Goal: Task Accomplishment & Management: Manage account settings

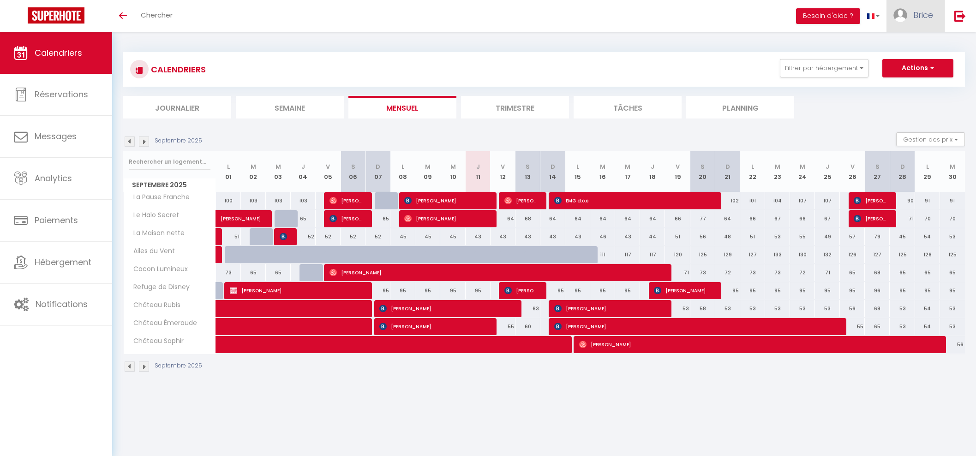
click at [927, 16] on span "Brice" at bounding box center [923, 15] width 20 height 12
click at [906, 61] on link "Équipe" at bounding box center [907, 63] width 68 height 16
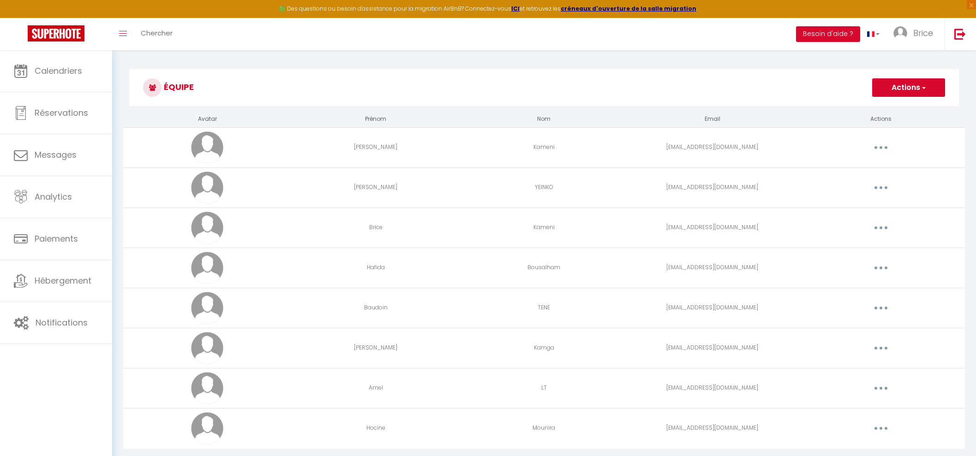
click at [905, 86] on button "Actions" at bounding box center [908, 87] width 73 height 18
click at [879, 107] on link "Ajouter un nouvel utilisateur" at bounding box center [889, 108] width 109 height 12
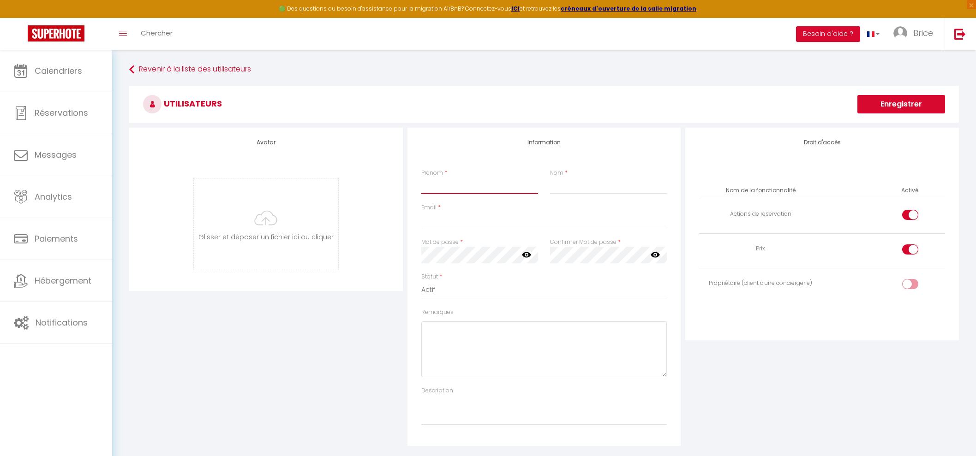
click at [480, 185] on input "Prénom" at bounding box center [479, 186] width 117 height 17
type input "Kheira"
click at [568, 185] on input "Nom" at bounding box center [608, 186] width 117 height 17
click at [491, 222] on input "Email" at bounding box center [544, 220] width 246 height 17
click at [486, 221] on input "kheirabenmouffo" at bounding box center [544, 220] width 246 height 17
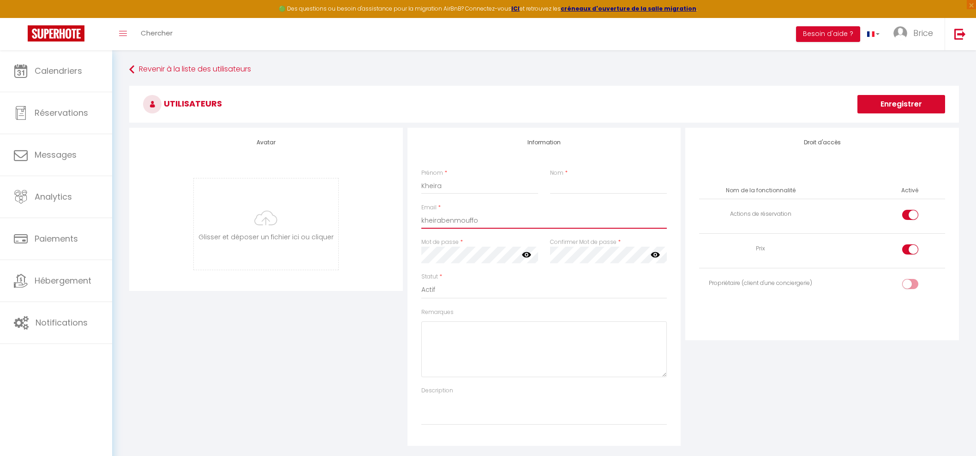
click at [486, 221] on input "kheirabenmouffo" at bounding box center [544, 220] width 246 height 17
paste input "[EMAIL_ADDRESS][DOMAIN_NAME]"
type input "[EMAIL_ADDRESS][DOMAIN_NAME]"
click at [525, 254] on icon at bounding box center [526, 254] width 9 height 9
click at [384, 254] on div "Avatar [PERSON_NAME] et déposer un fichier ici ou cliquer Ooops, something wron…" at bounding box center [266, 209] width 274 height 163
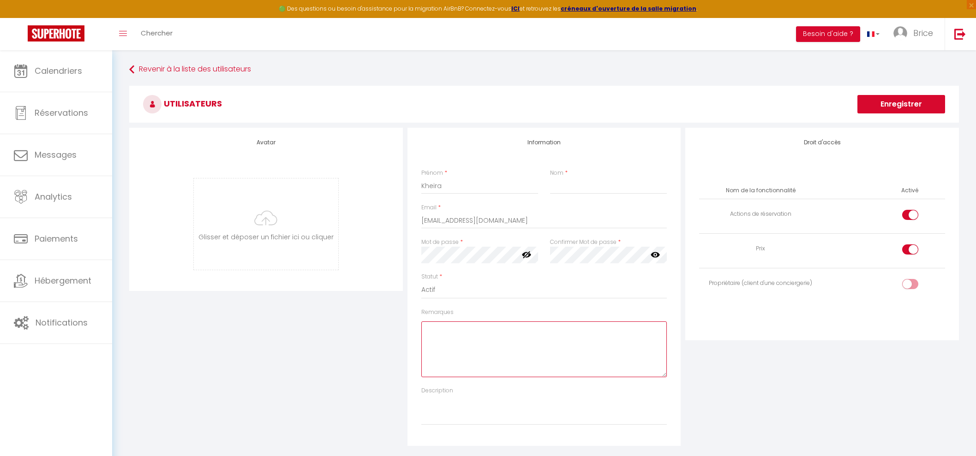
click at [443, 330] on textarea "Remarques" at bounding box center [544, 350] width 246 height 56
paste textarea "P@ssword2025"
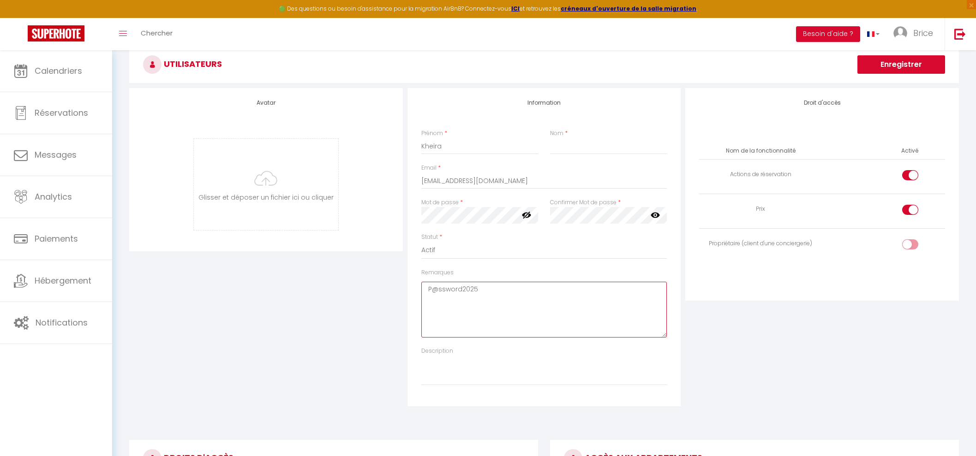
scroll to position [57, 0]
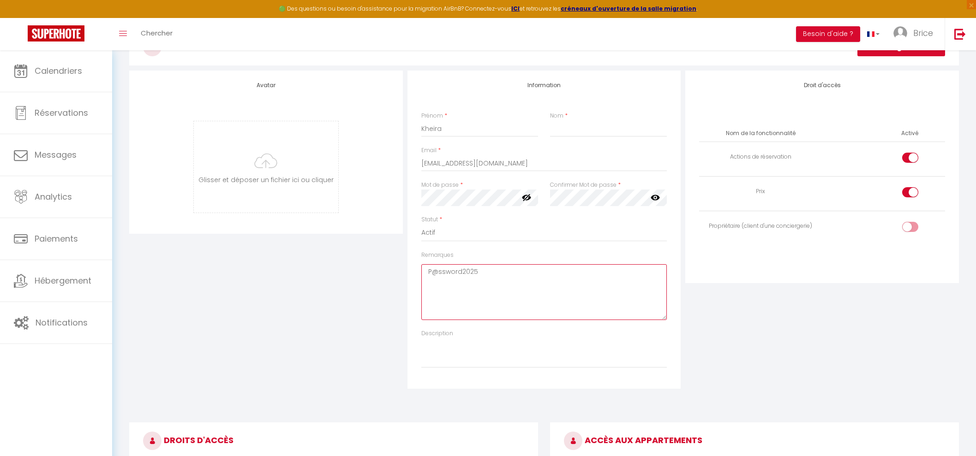
type textarea "P@ssword2025"
click at [912, 188] on input "checkbox" at bounding box center [918, 194] width 16 height 14
checkbox input "false"
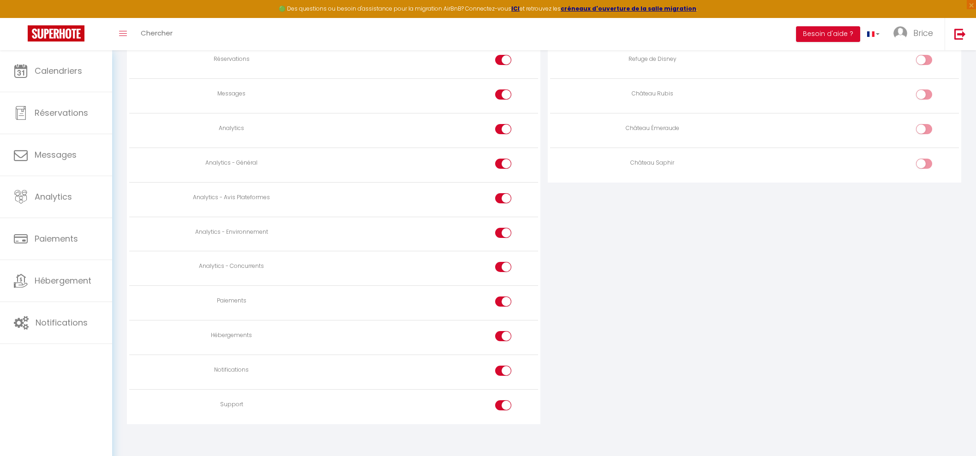
scroll to position [667, 0]
click at [505, 365] on input "checkbox" at bounding box center [511, 372] width 16 height 14
checkbox input "false"
click at [503, 331] on input "checkbox" at bounding box center [511, 338] width 16 height 14
checkbox input "false"
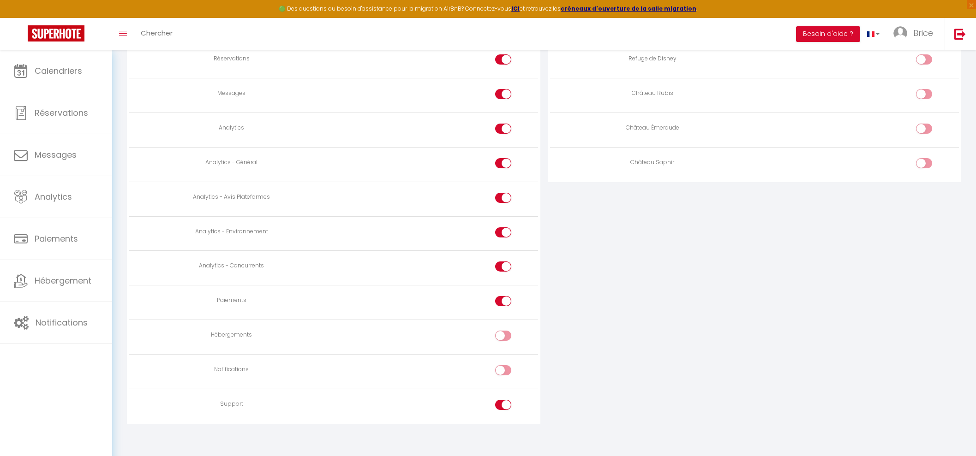
click at [506, 291] on td at bounding box center [436, 303] width 204 height 35
click at [507, 268] on input "checkbox" at bounding box center [511, 269] width 16 height 14
checkbox input "false"
click at [507, 230] on input "checkbox" at bounding box center [511, 234] width 16 height 14
checkbox input "false"
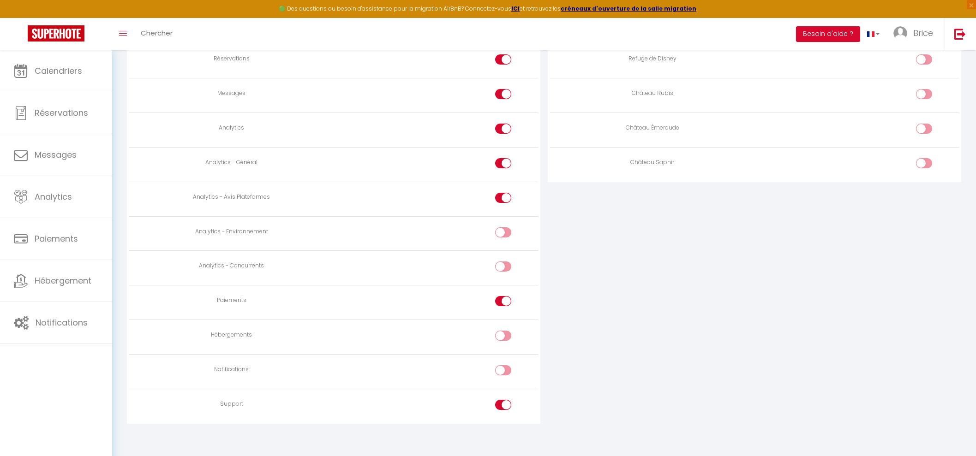
click at [505, 298] on input "checkbox" at bounding box center [511, 303] width 16 height 14
checkbox input "false"
click at [503, 193] on input "checkbox" at bounding box center [511, 200] width 16 height 14
checkbox input "false"
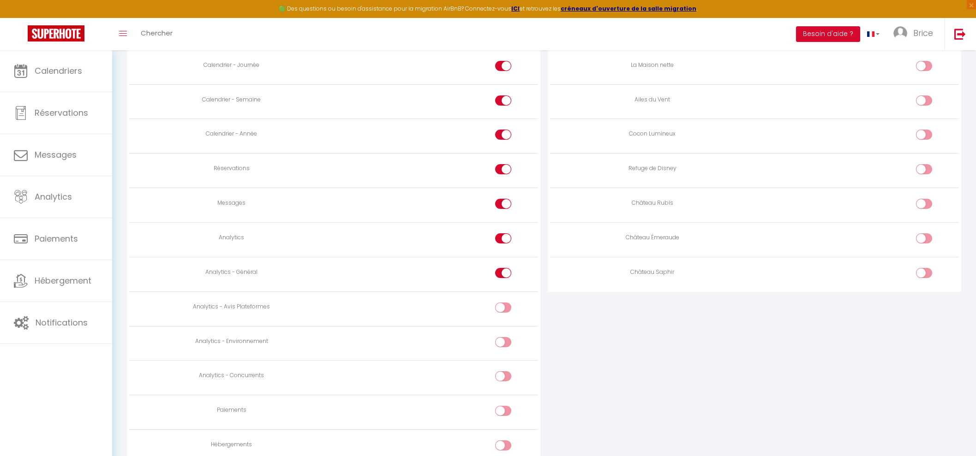
scroll to position [552, 0]
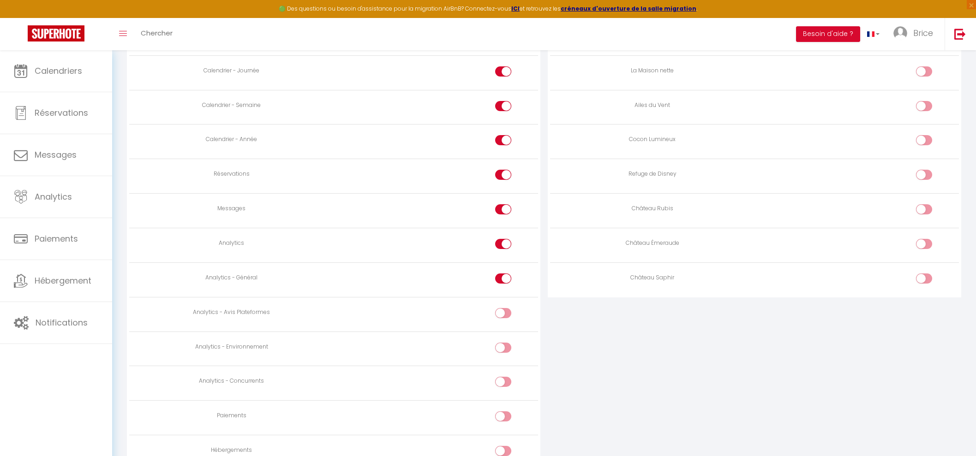
click at [501, 274] on div at bounding box center [503, 279] width 16 height 10
click at [503, 274] on input "checkbox" at bounding box center [511, 281] width 16 height 14
checkbox input "false"
click at [504, 241] on input "checkbox" at bounding box center [511, 246] width 16 height 14
checkbox input "false"
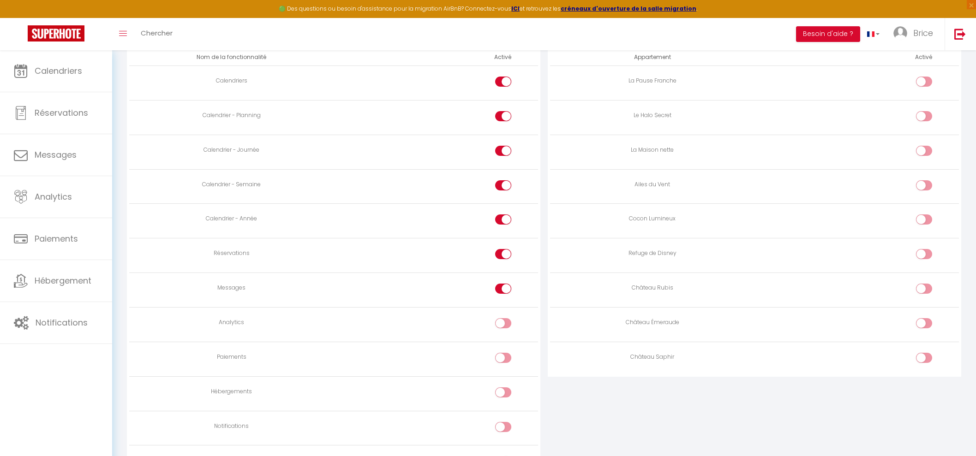
scroll to position [530, 0]
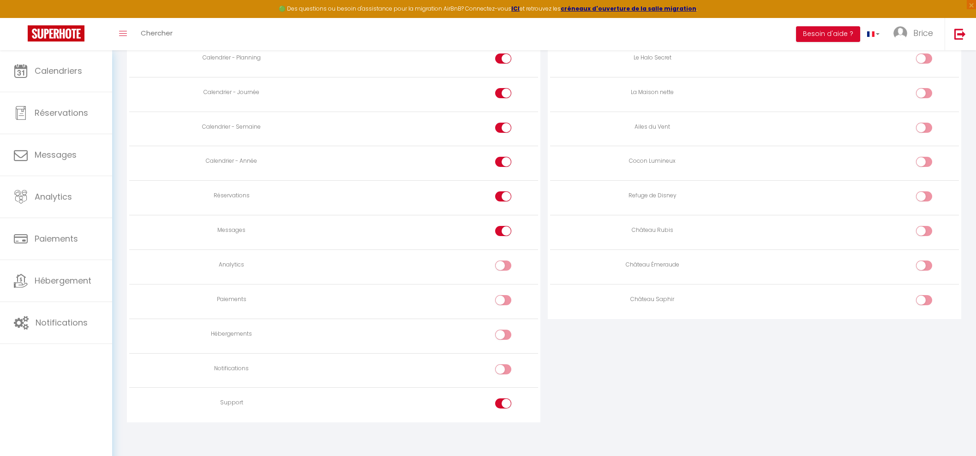
click at [505, 229] on input "checkbox" at bounding box center [511, 233] width 16 height 14
checkbox input "false"
click at [501, 158] on div at bounding box center [503, 162] width 16 height 10
click at [503, 158] on input "checkbox" at bounding box center [511, 164] width 16 height 14
checkbox input "false"
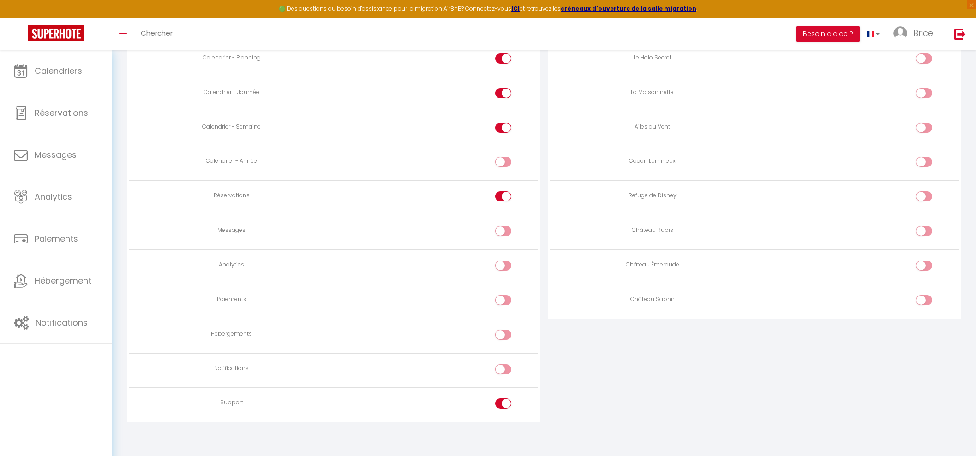
click at [504, 127] on input "checkbox" at bounding box center [511, 130] width 16 height 14
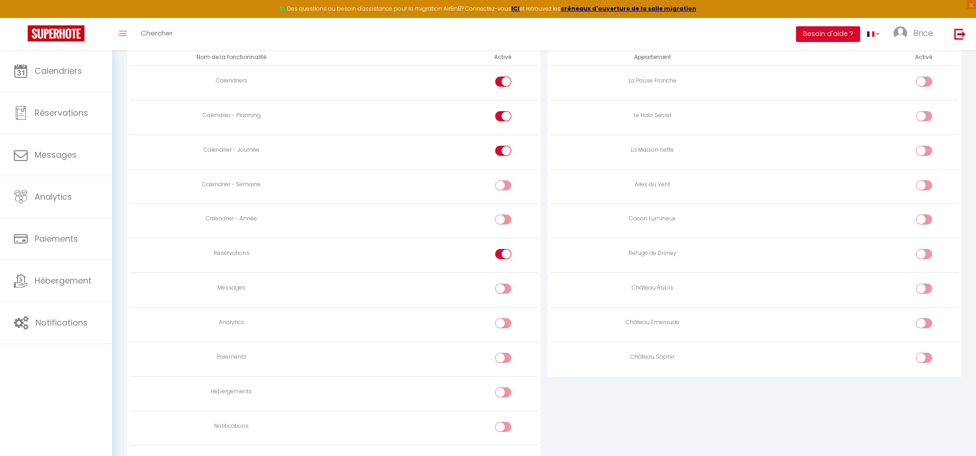
click at [502, 185] on div at bounding box center [503, 185] width 16 height 10
click at [503, 185] on input "checkbox" at bounding box center [511, 187] width 16 height 14
checkbox input "true"
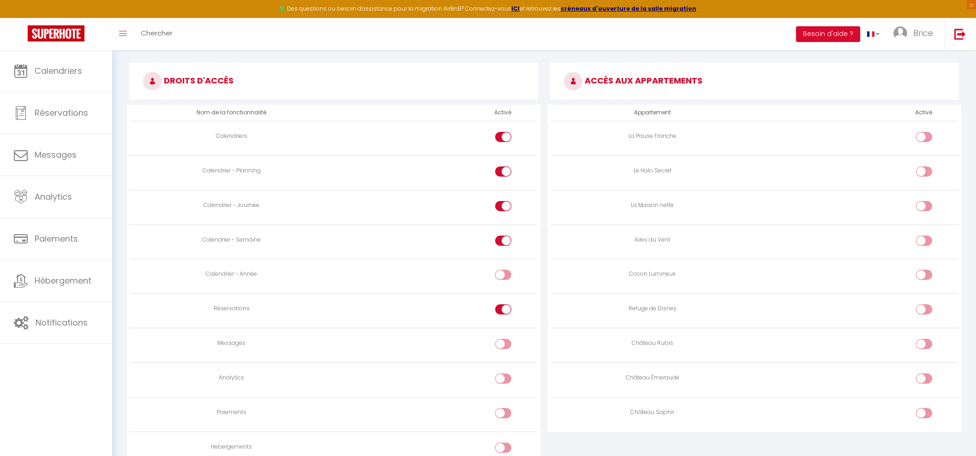
scroll to position [415, 0]
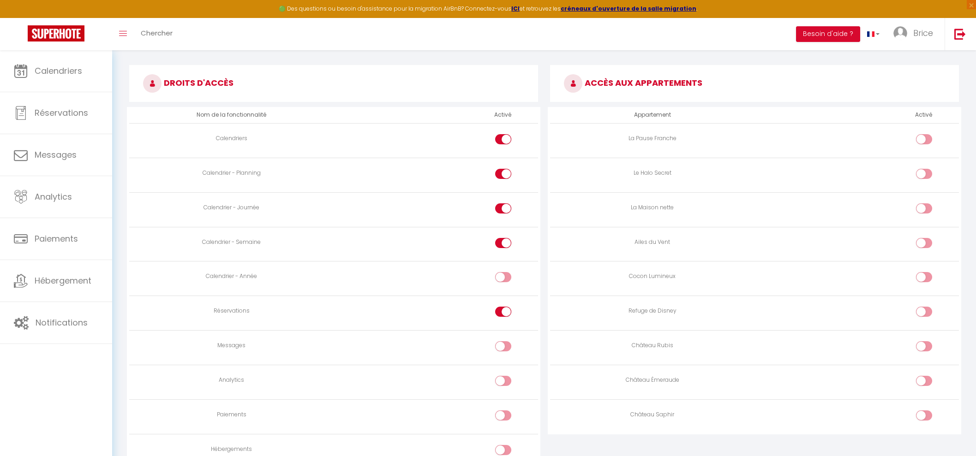
click at [931, 343] on input "checkbox" at bounding box center [932, 348] width 16 height 14
checkbox input "true"
click at [929, 380] on input "checkbox" at bounding box center [932, 383] width 16 height 14
checkbox input "true"
click at [927, 414] on input "checkbox" at bounding box center [932, 418] width 16 height 14
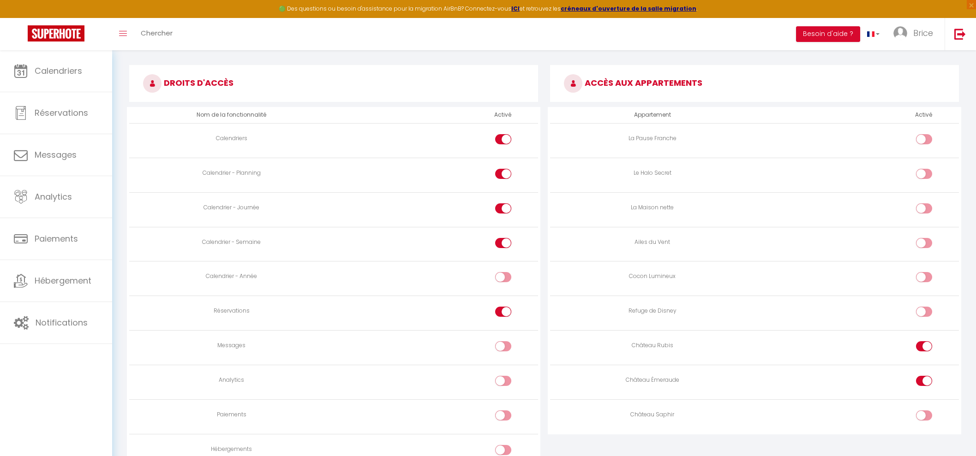
checkbox input "true"
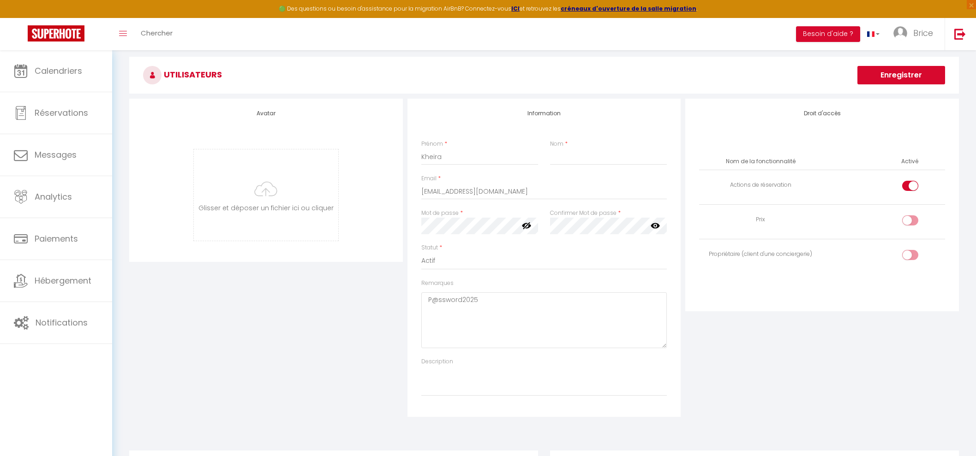
scroll to position [11, 0]
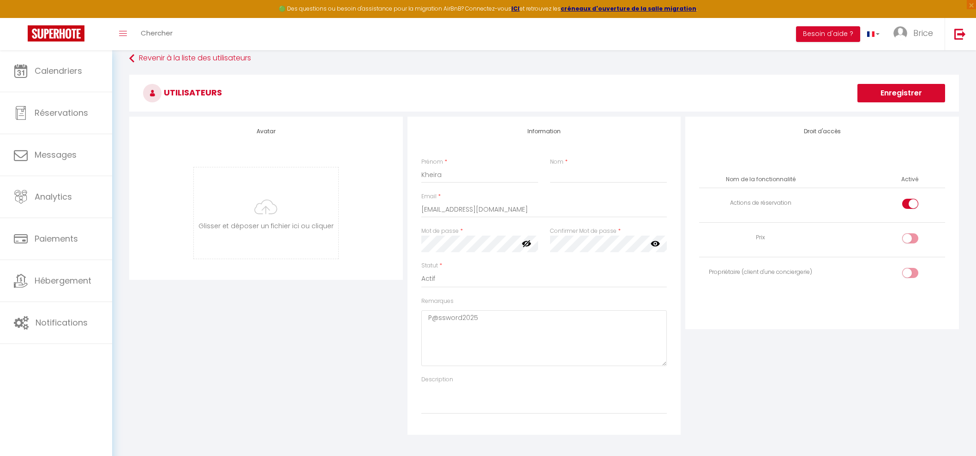
click at [902, 92] on button "Enregistrer" at bounding box center [901, 93] width 88 height 18
click at [597, 174] on input "Nom" at bounding box center [608, 175] width 117 height 17
drag, startPoint x: 441, startPoint y: 209, endPoint x: 479, endPoint y: 208, distance: 37.8
click at [479, 208] on input "[EMAIL_ADDRESS][DOMAIN_NAME]" at bounding box center [544, 209] width 246 height 17
click at [591, 179] on input "Nom" at bounding box center [608, 175] width 117 height 17
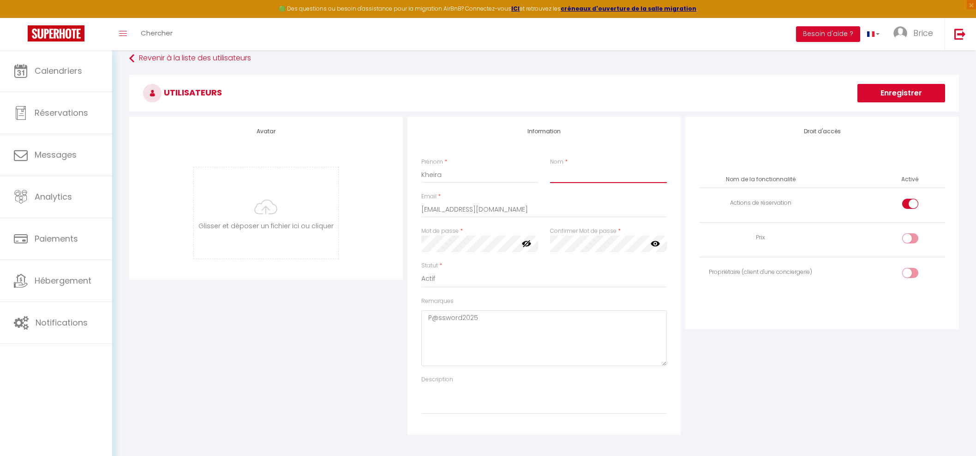
paste input "benmouffok"
click at [554, 174] on input "benmouffok" at bounding box center [608, 175] width 117 height 17
click at [604, 173] on input "[PERSON_NAME]" at bounding box center [608, 175] width 117 height 17
type input "[PERSON_NAME]"
click at [906, 93] on button "Enregistrer" at bounding box center [901, 93] width 88 height 18
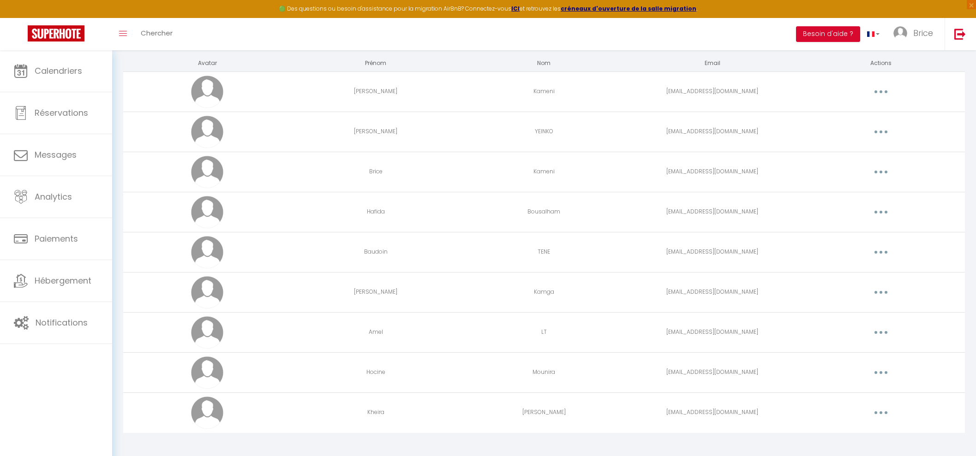
scroll to position [61, 0]
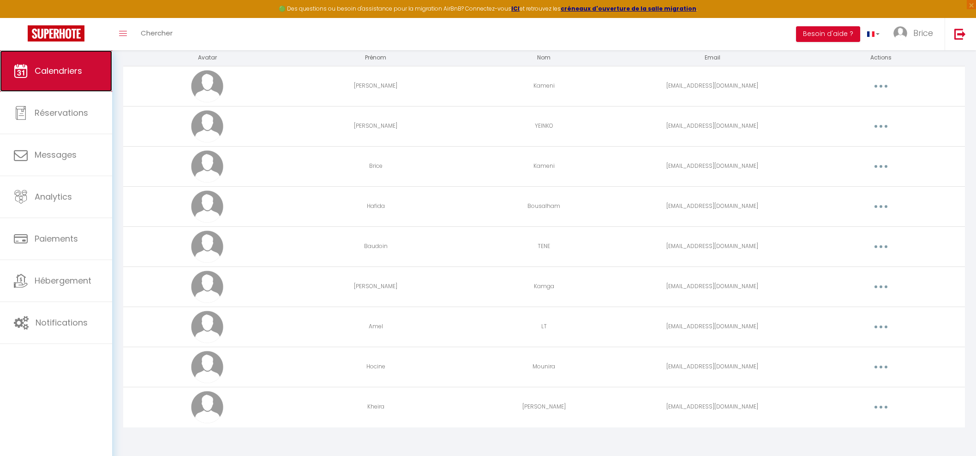
click at [48, 67] on span "Calendriers" at bounding box center [59, 71] width 48 height 12
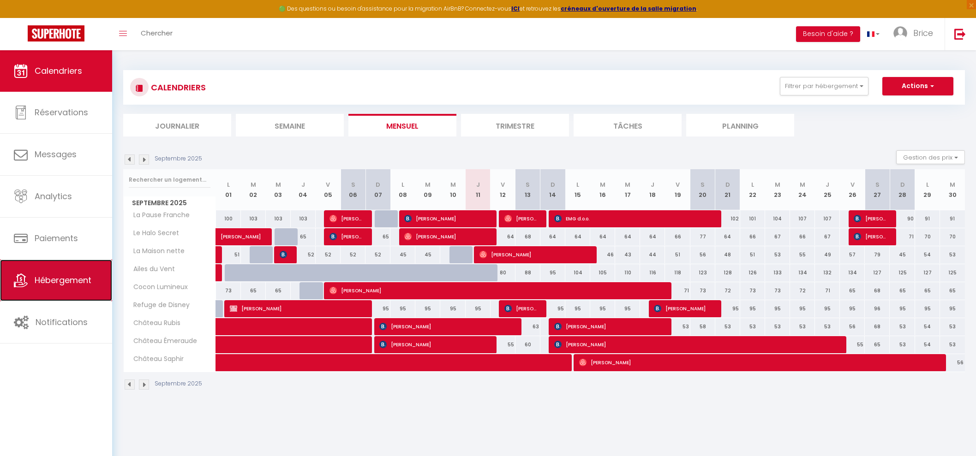
click at [73, 280] on span "Hébergement" at bounding box center [63, 280] width 57 height 12
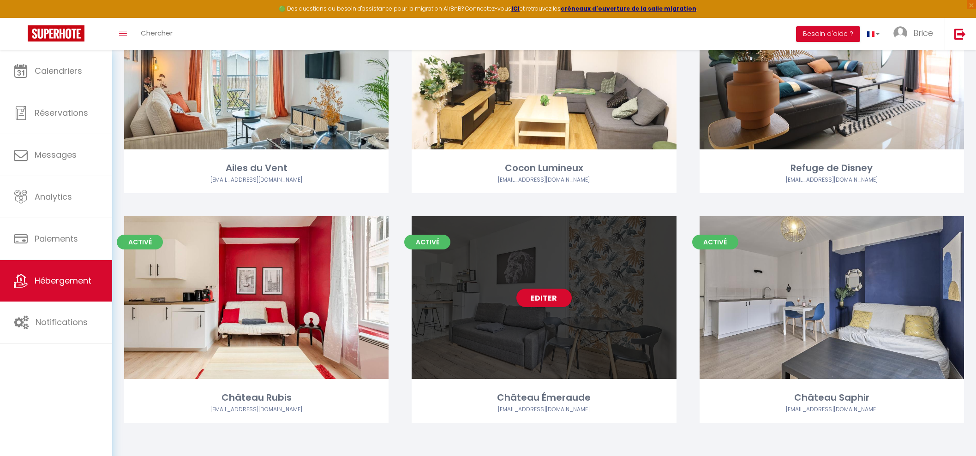
scroll to position [363, 0]
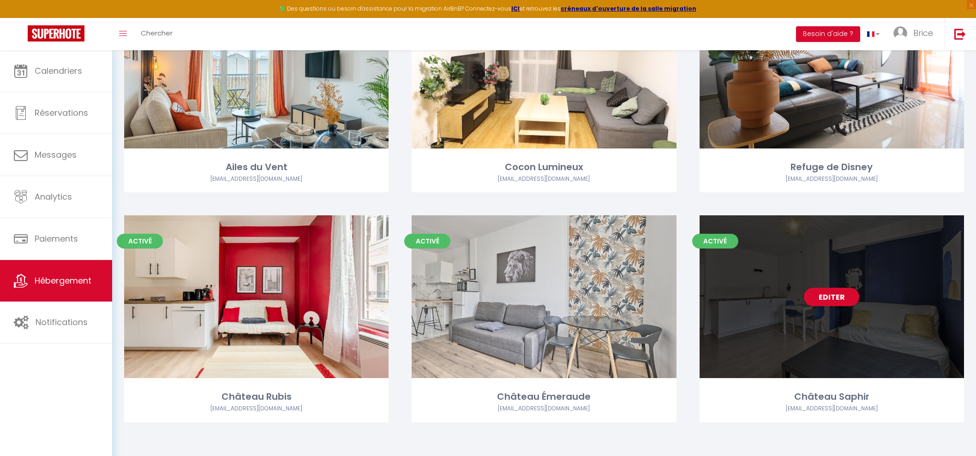
click at [784, 280] on div "Editer" at bounding box center [831, 296] width 264 height 163
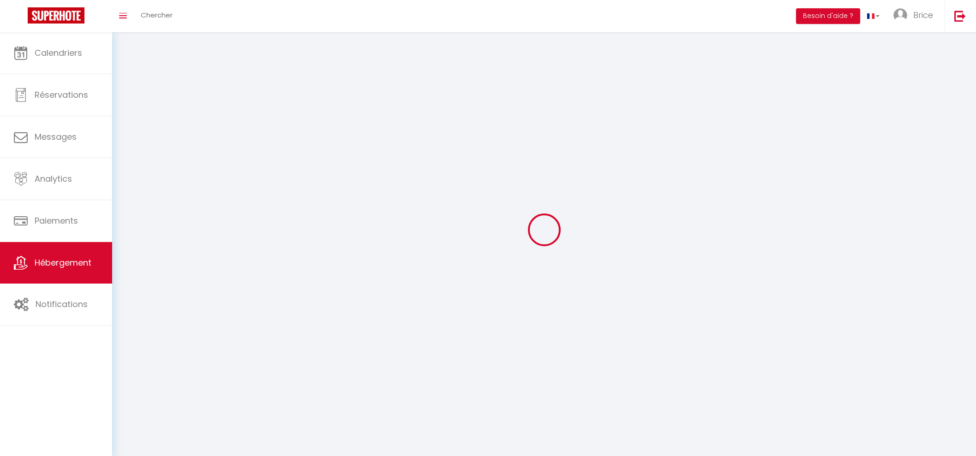
select select "1"
select select
select select "28"
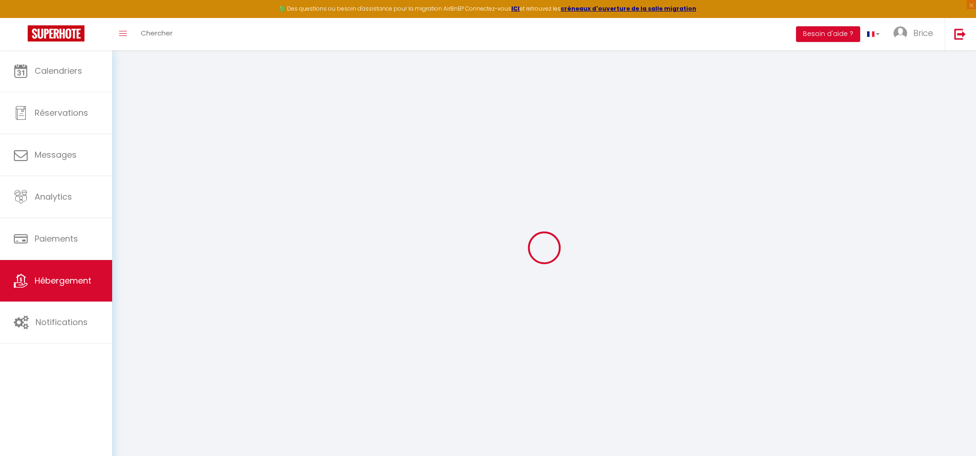
select select
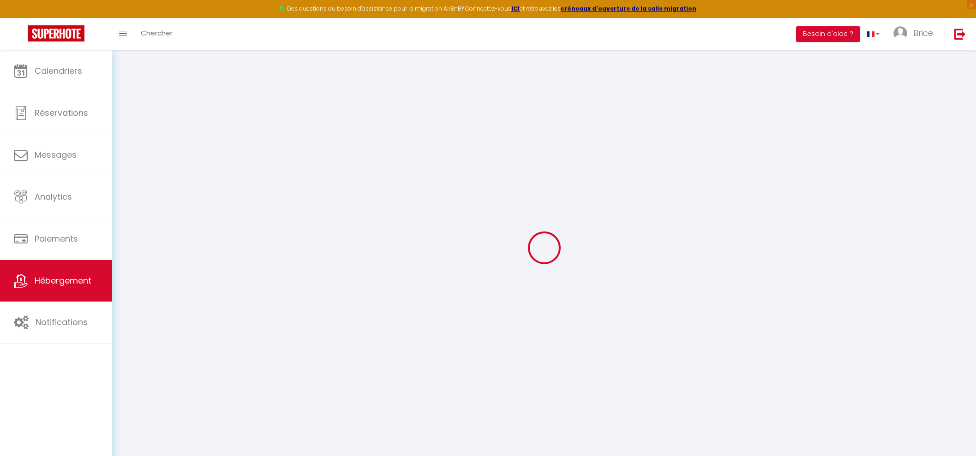
select select
checkbox input "false"
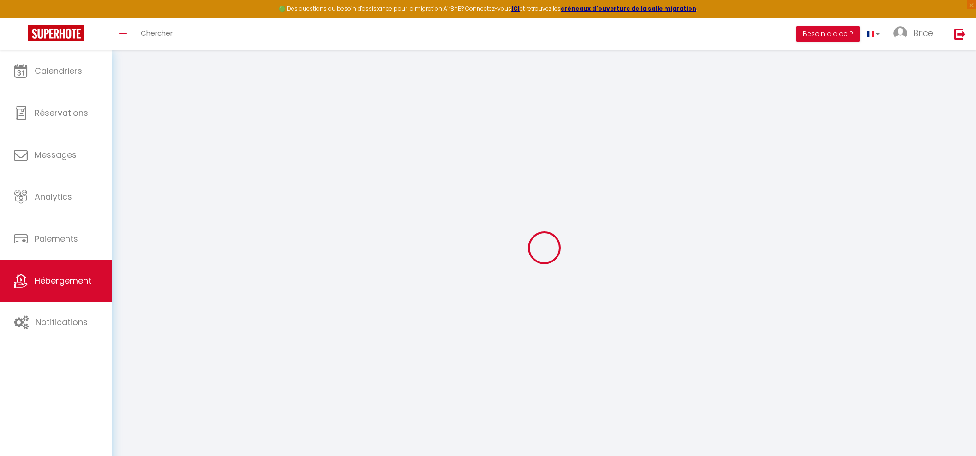
select select
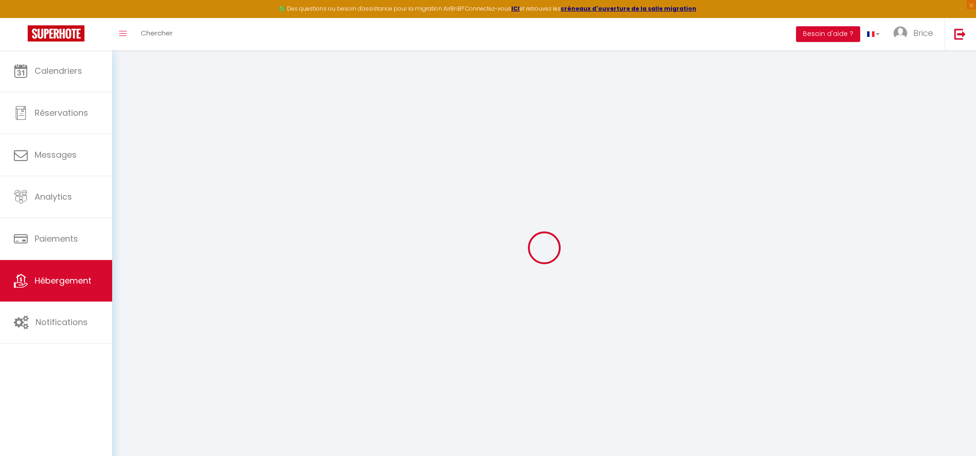
select select
checkbox input "false"
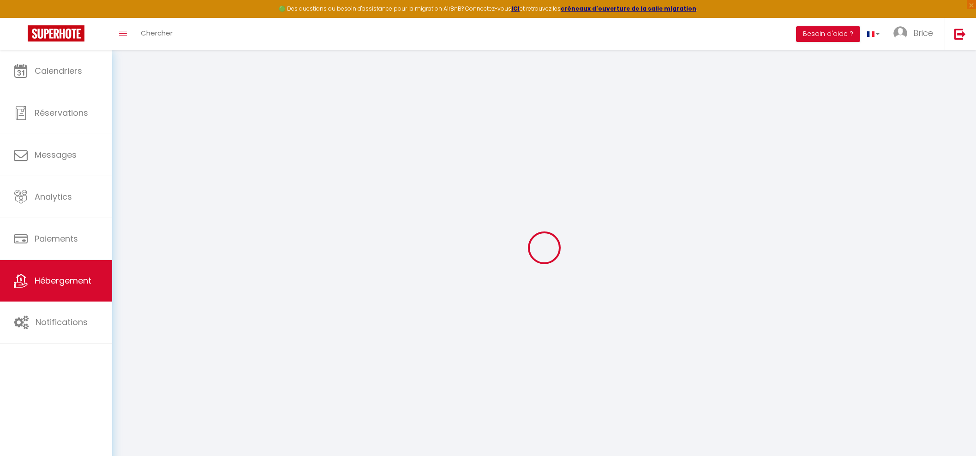
checkbox input "false"
select select
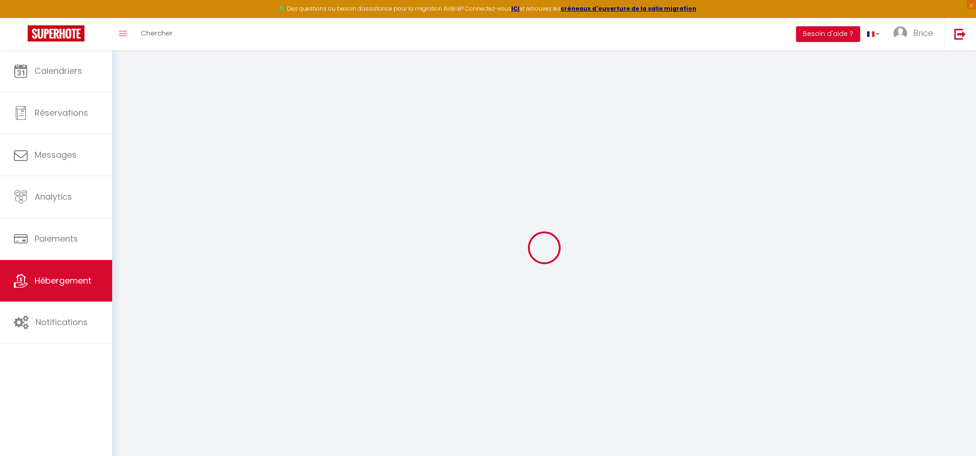
select select
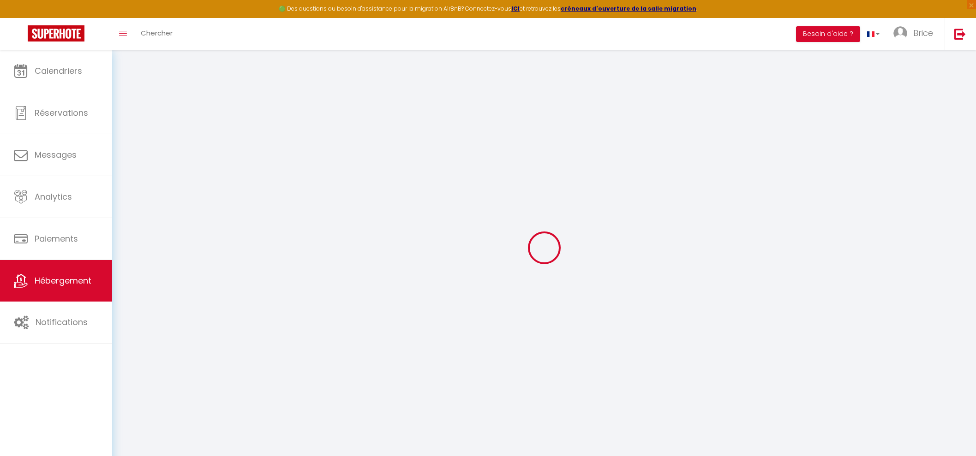
checkbox input "false"
select select
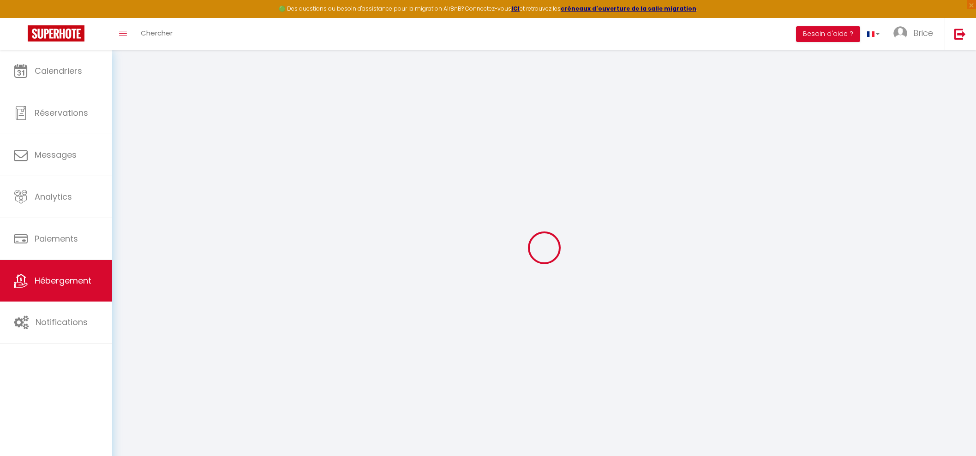
select select
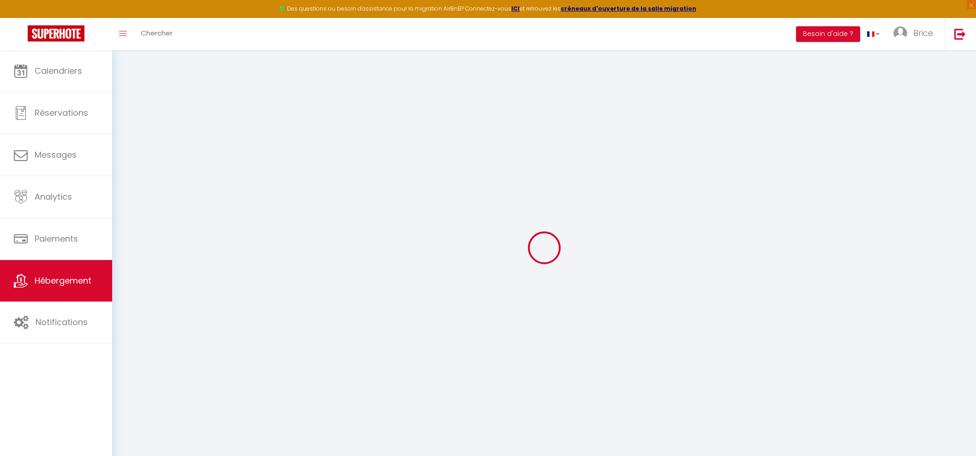
select select
checkbox input "false"
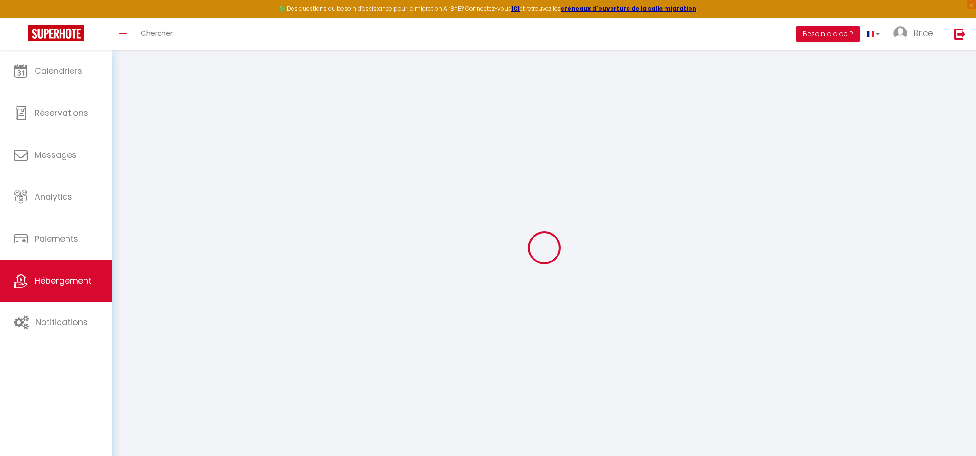
checkbox input "false"
select select
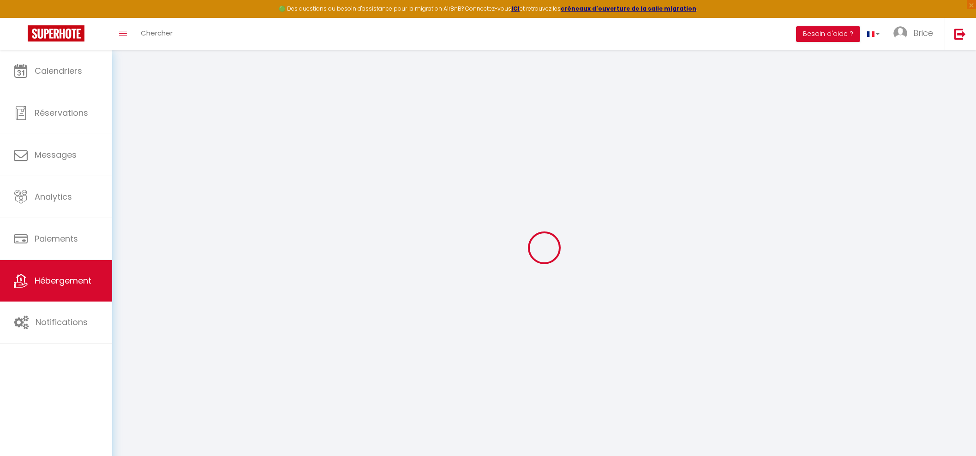
select select
checkbox input "false"
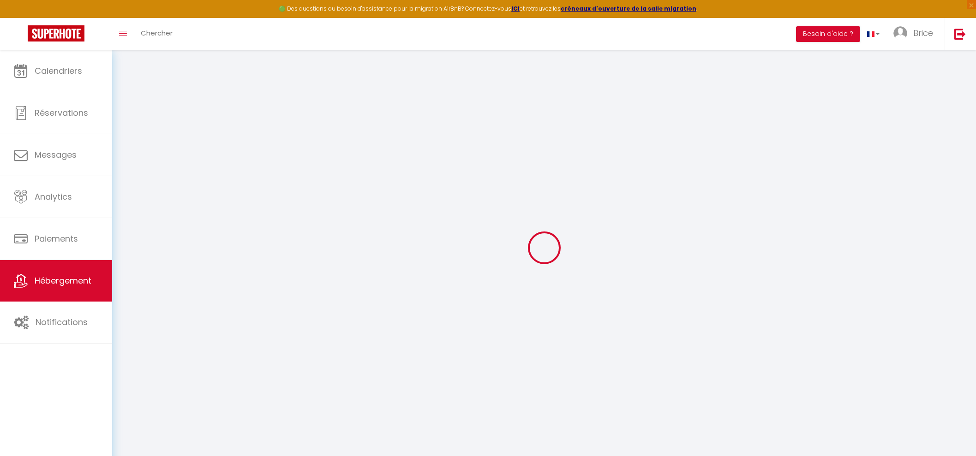
checkbox input "false"
select select
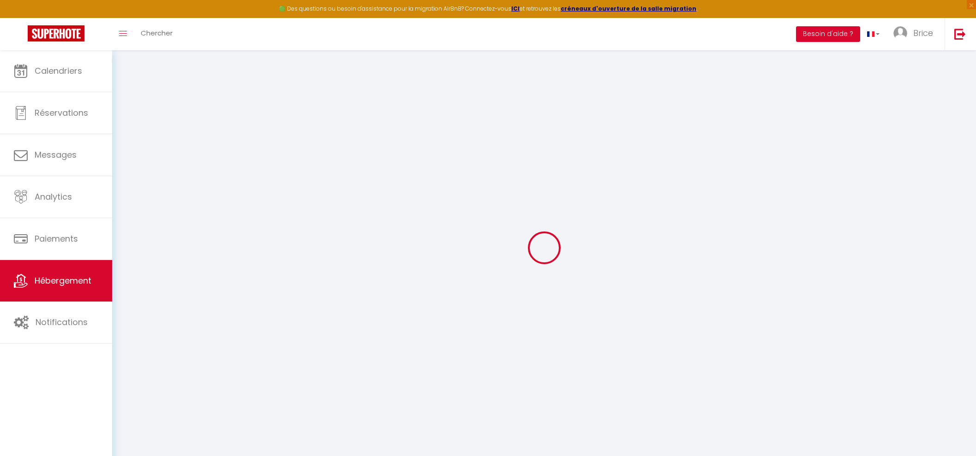
select select
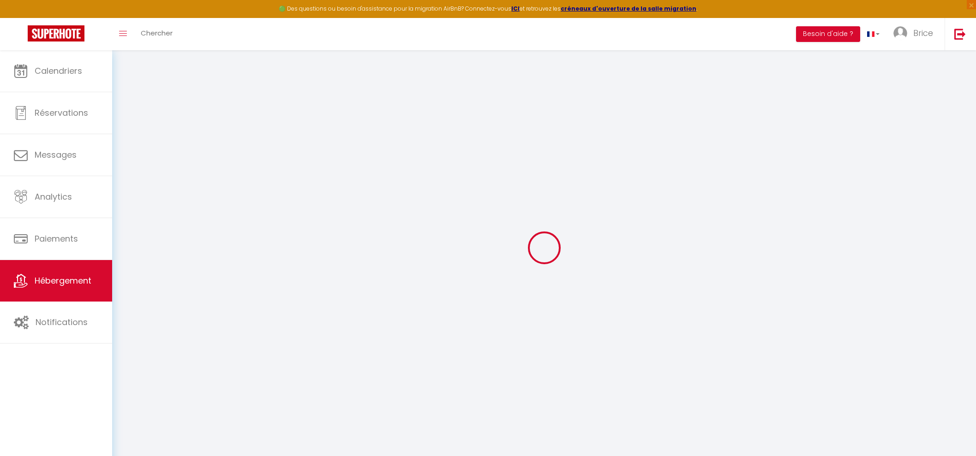
select select
checkbox input "false"
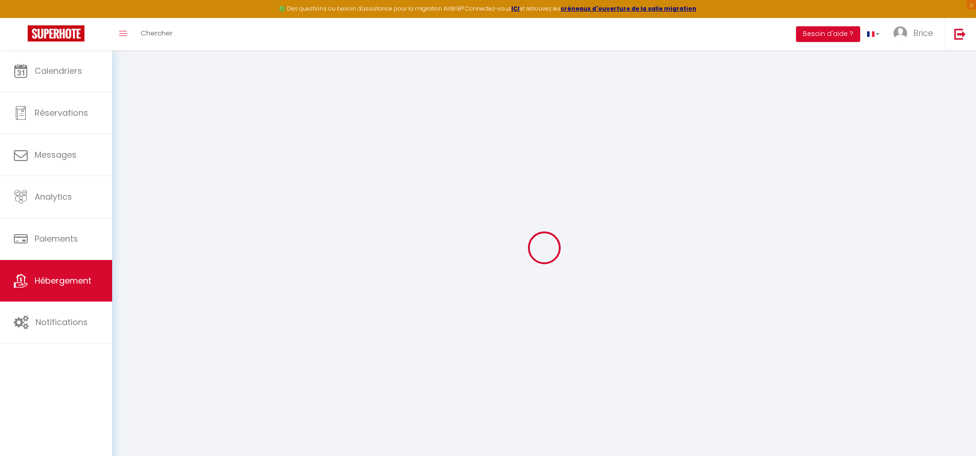
select select
type input "Château Saphir"
type input "[PERSON_NAME]"
type input "[STREET_ADDRESS]"
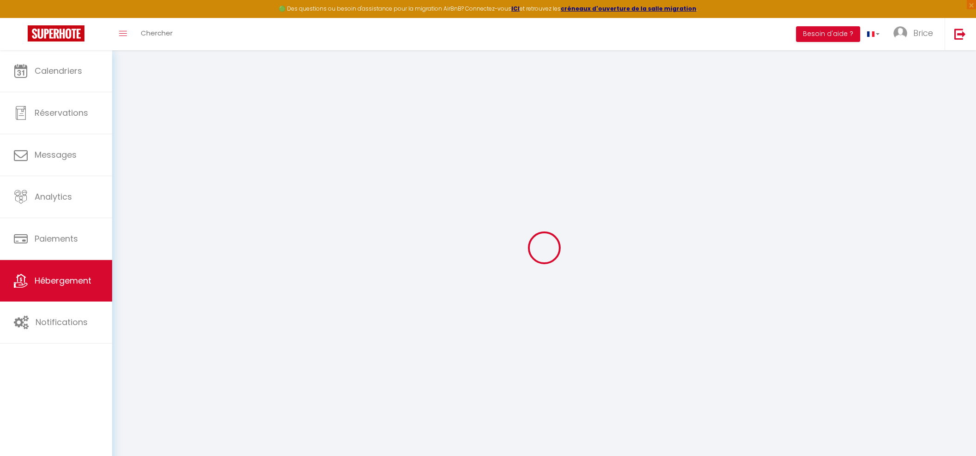
type input "02400"
type input "Château-Thierry"
select select "2"
type input "60"
type input "5"
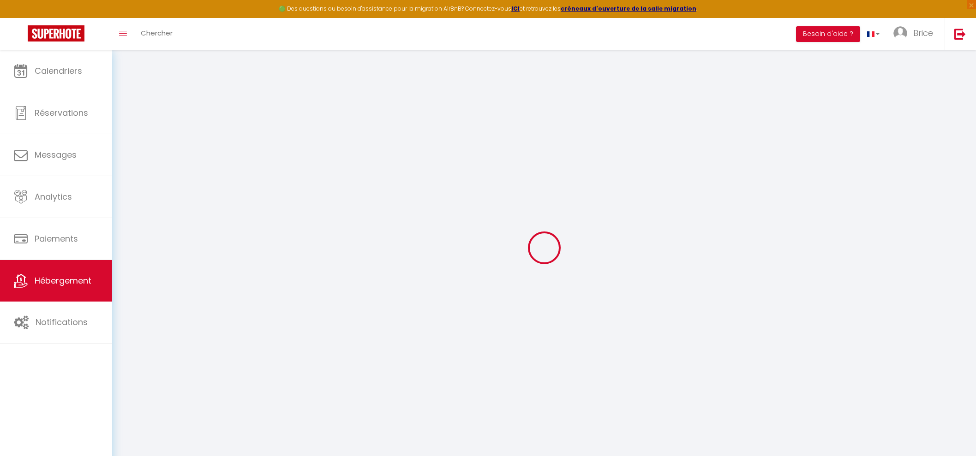
type input "40"
type input "5.5"
type input "5000"
type input "200"
select select
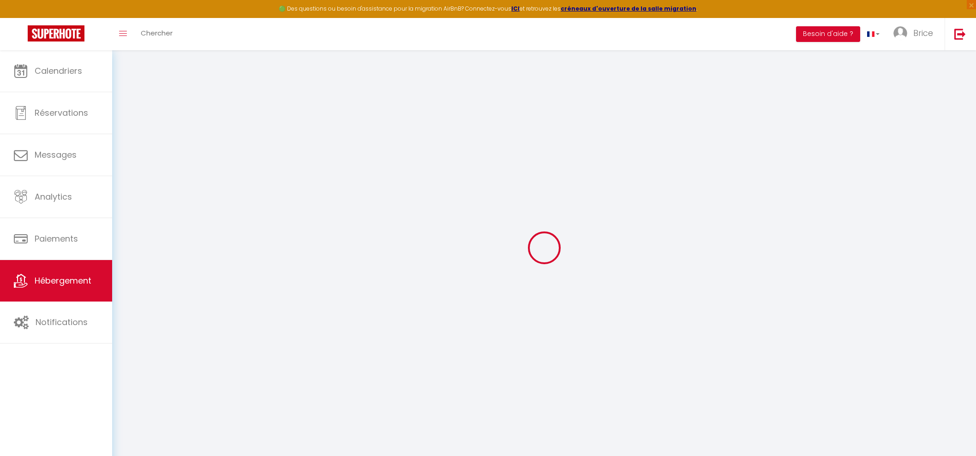
select select
type input "[STREET_ADDRESS]"
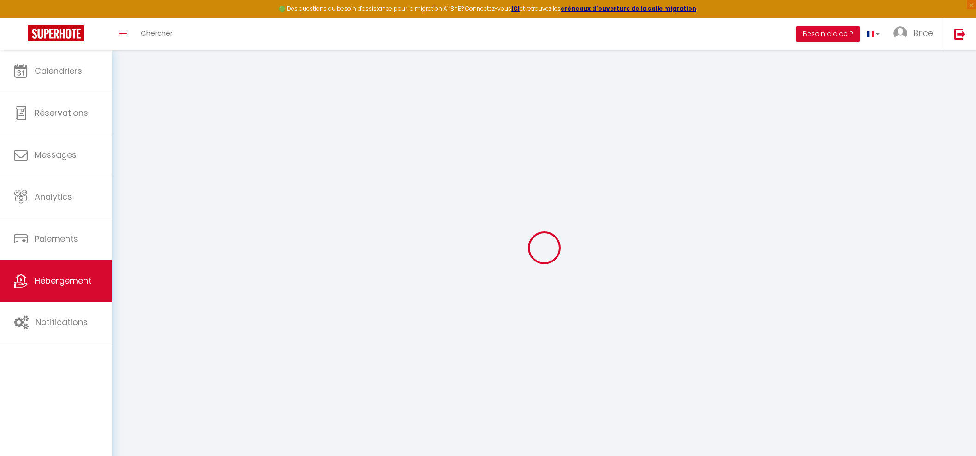
type input "02400"
type input "Château-Thierry"
type input "[EMAIL_ADDRESS][DOMAIN_NAME]"
select select "11898"
checkbox input "false"
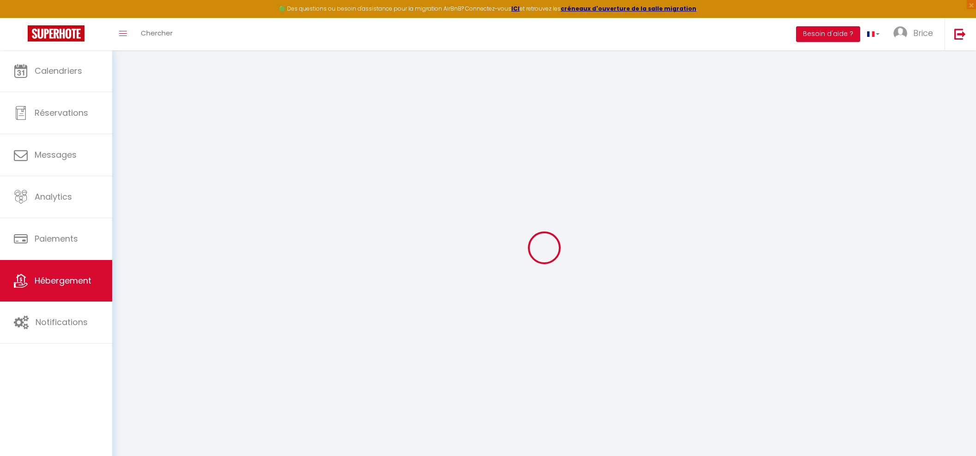
checkbox input "false"
radio input "true"
type input "0"
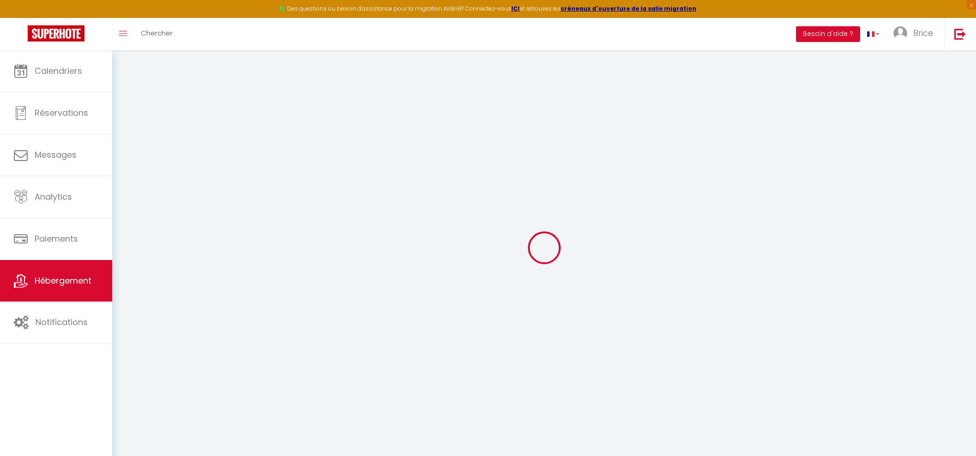
type input "30"
type input "0"
select select "39037"
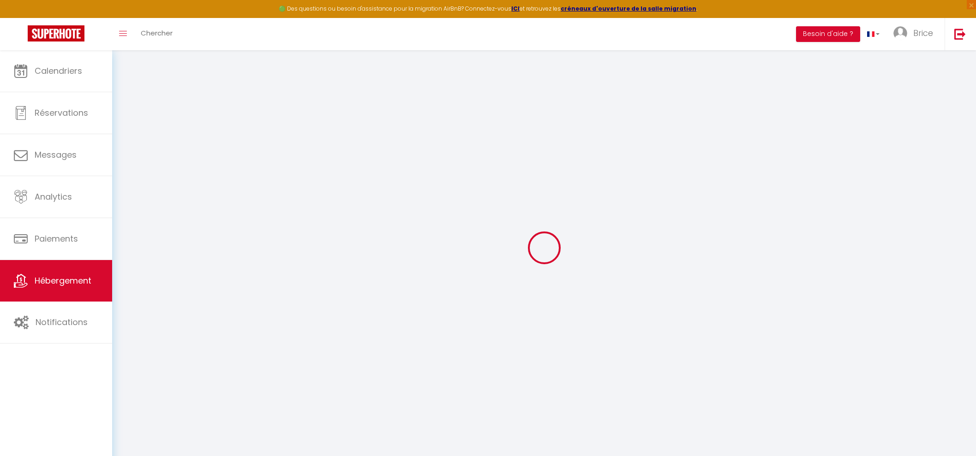
select select
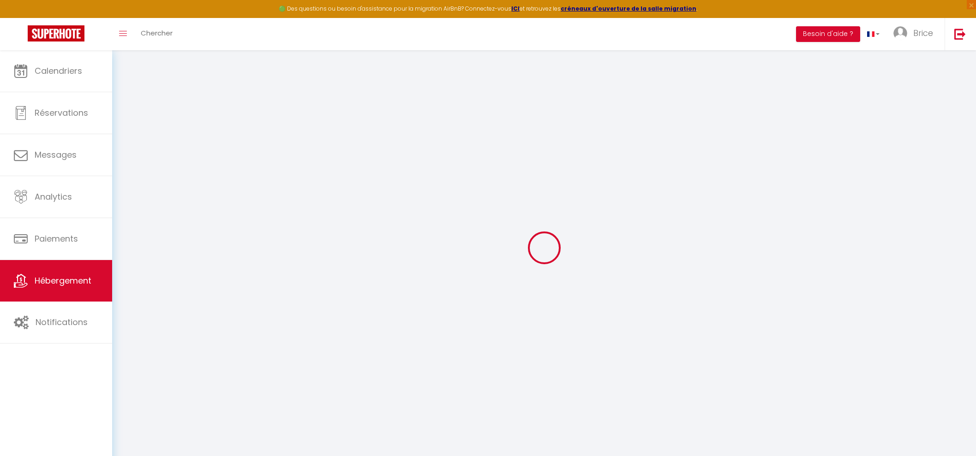
checkbox input "false"
select select
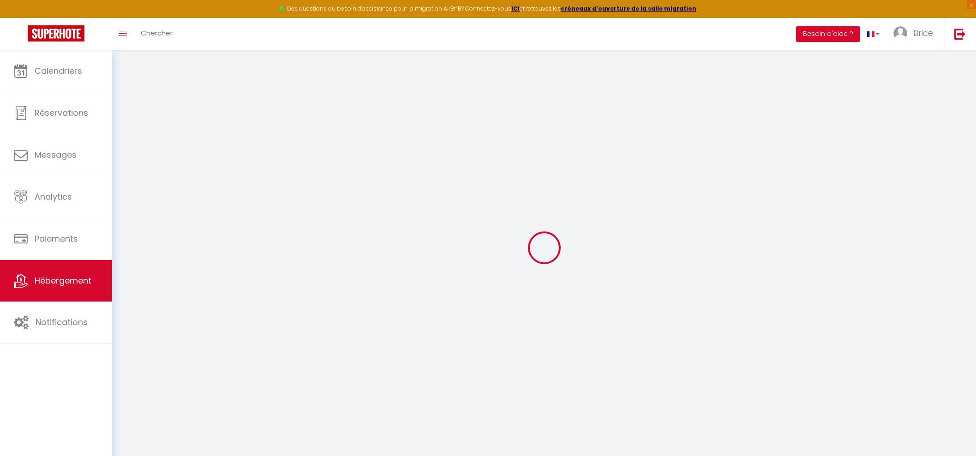
select select
checkbox input "false"
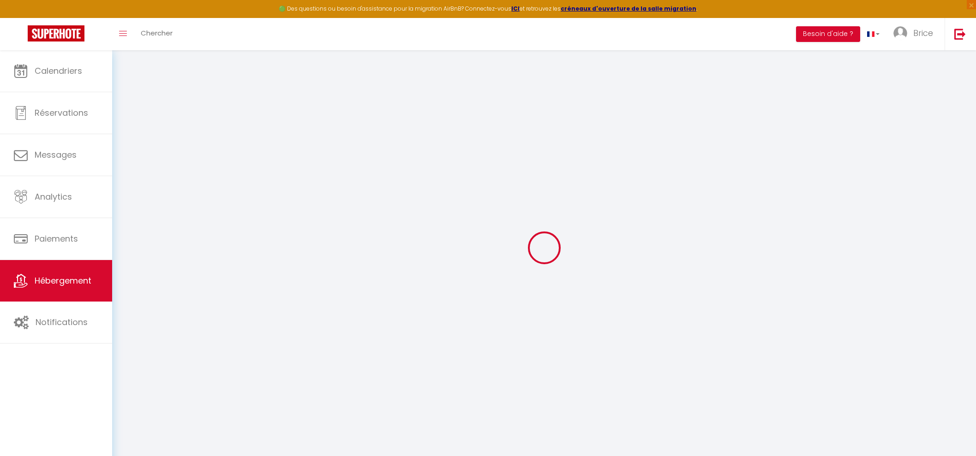
checkbox input "false"
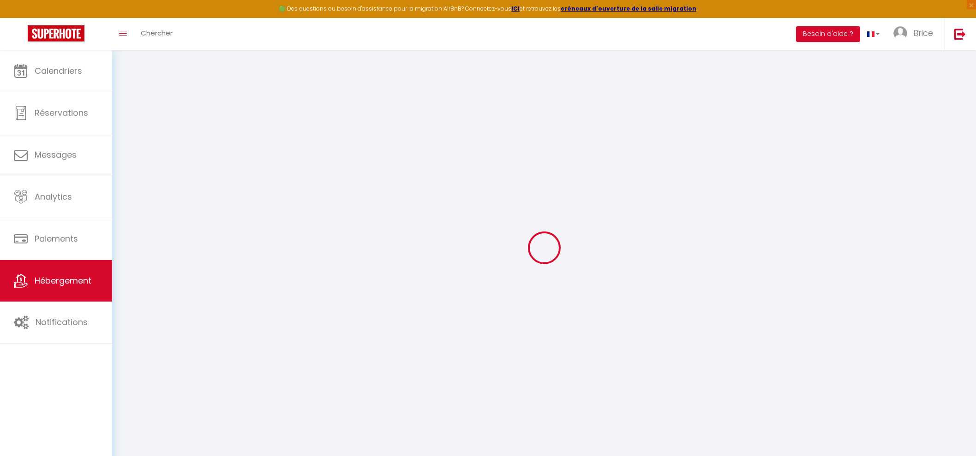
checkbox input "false"
select select "16:00"
select select "23:45"
select select "11:00"
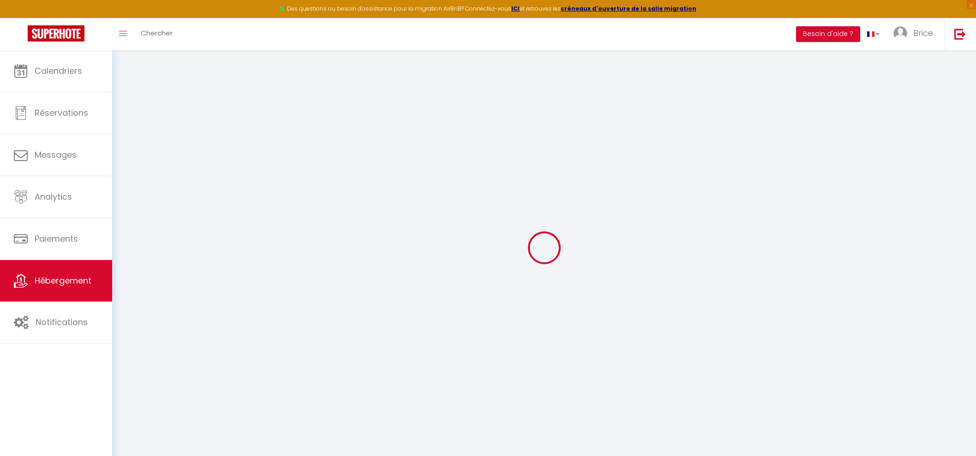
select select "15"
checkbox input "false"
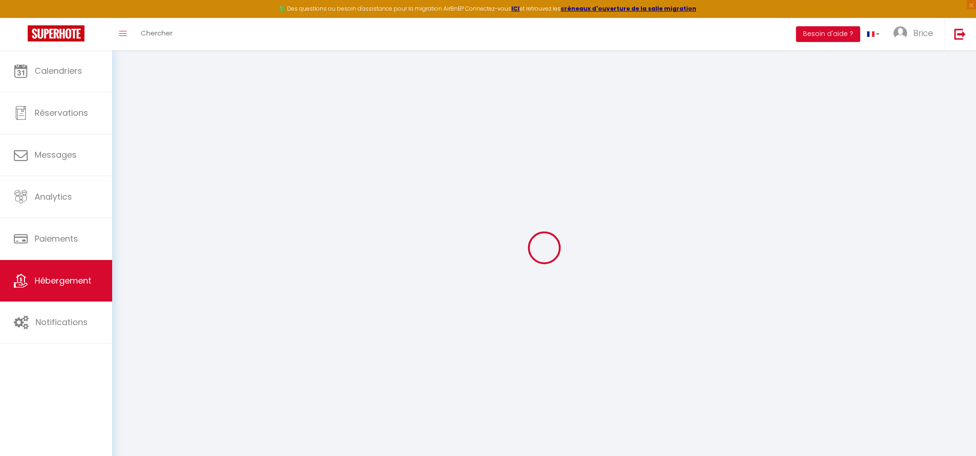
checkbox input "false"
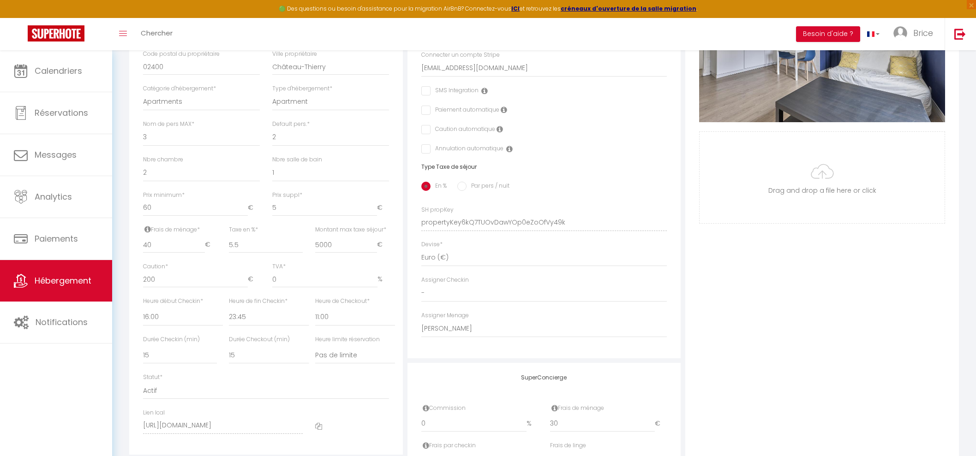
scroll to position [288, 0]
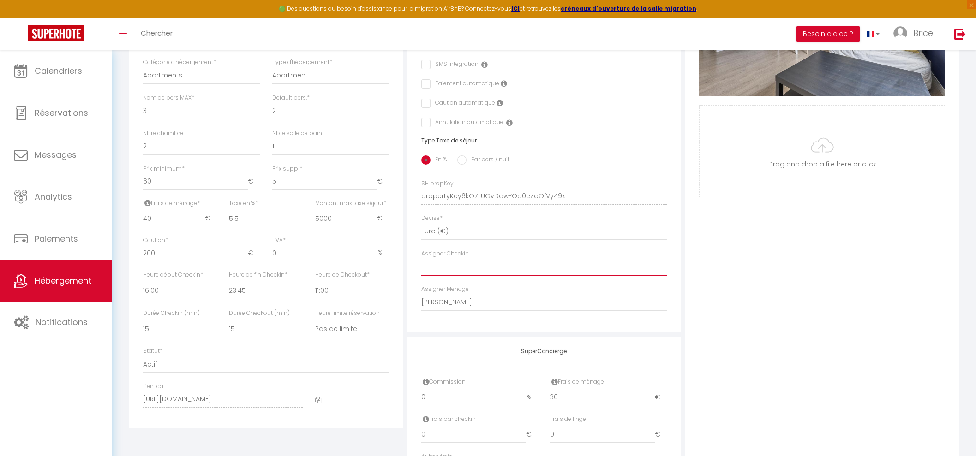
click at [457, 274] on select "- [PERSON_NAME] [PERSON_NAME] [PERSON_NAME] Hafida Bousalham [PERSON_NAME] Amel…" at bounding box center [544, 267] width 246 height 18
select select "39037"
click at [421, 267] on select "- [PERSON_NAME] [PERSON_NAME] [PERSON_NAME] Hafida Bousalham [PERSON_NAME] Amel…" at bounding box center [544, 267] width 246 height 18
checkbox input "false"
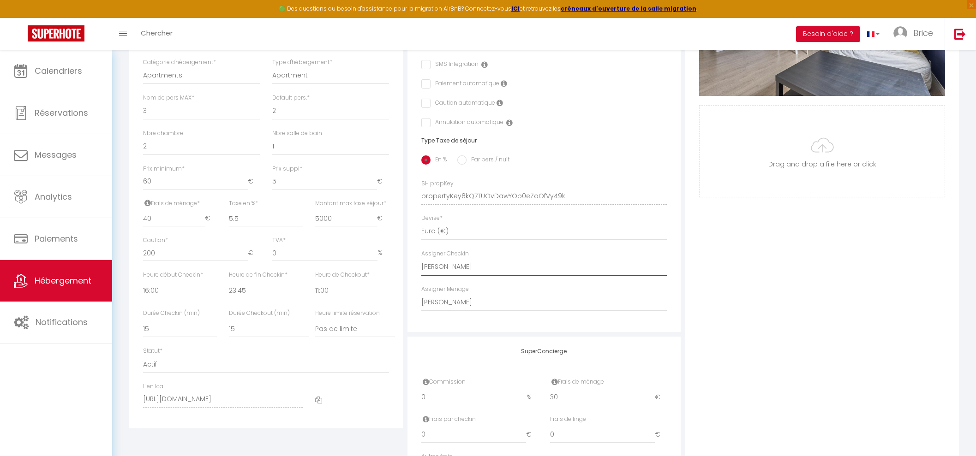
checkbox input "false"
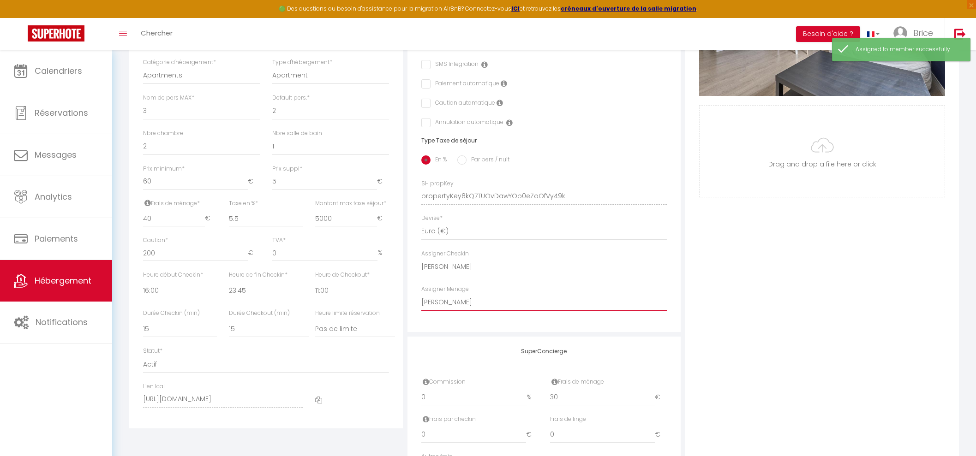
click at [467, 310] on select "- [PERSON_NAME] [PERSON_NAME] [PERSON_NAME] Hafida Bousalham [PERSON_NAME] Amel…" at bounding box center [544, 303] width 246 height 18
select select "52573"
click at [421, 302] on select "- [PERSON_NAME] [PERSON_NAME] [PERSON_NAME] Hafida Bousalham [PERSON_NAME] Amel…" at bounding box center [544, 303] width 246 height 18
checkbox input "false"
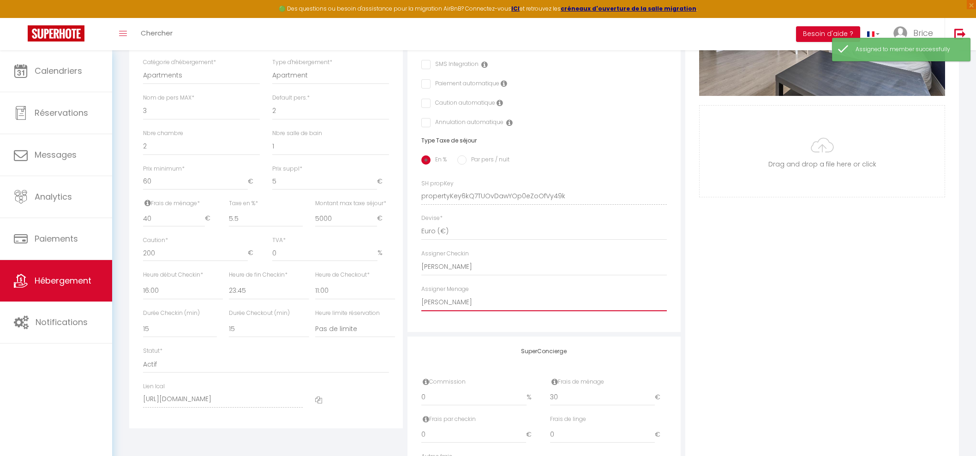
checkbox input "false"
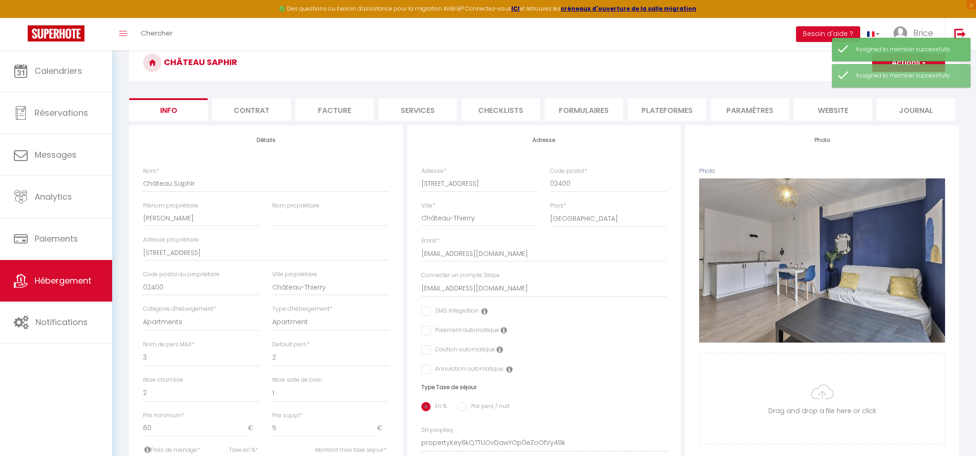
scroll to position [0, 0]
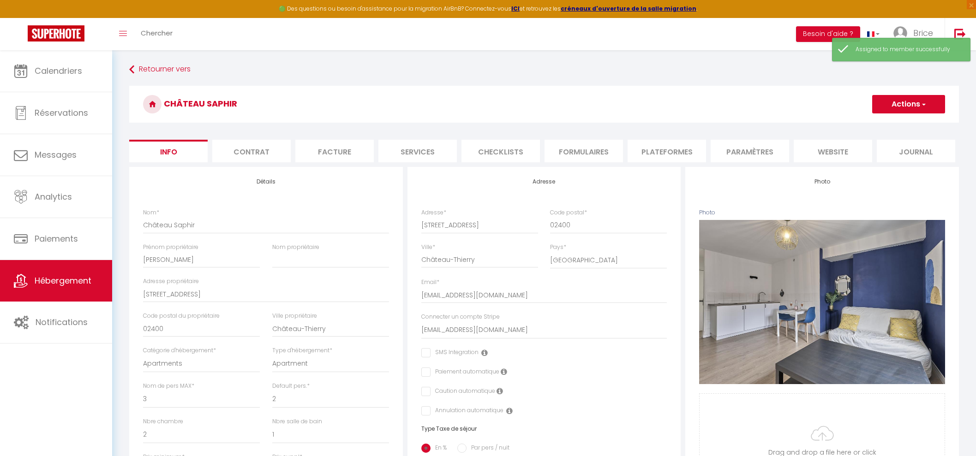
click at [913, 103] on button "Actions" at bounding box center [908, 104] width 73 height 18
click at [877, 125] on input "Enregistrer" at bounding box center [872, 124] width 34 height 9
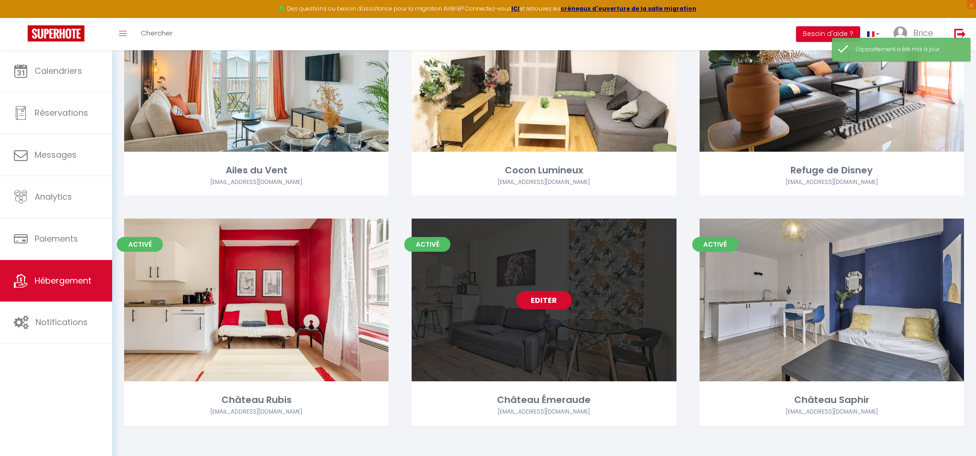
scroll to position [363, 0]
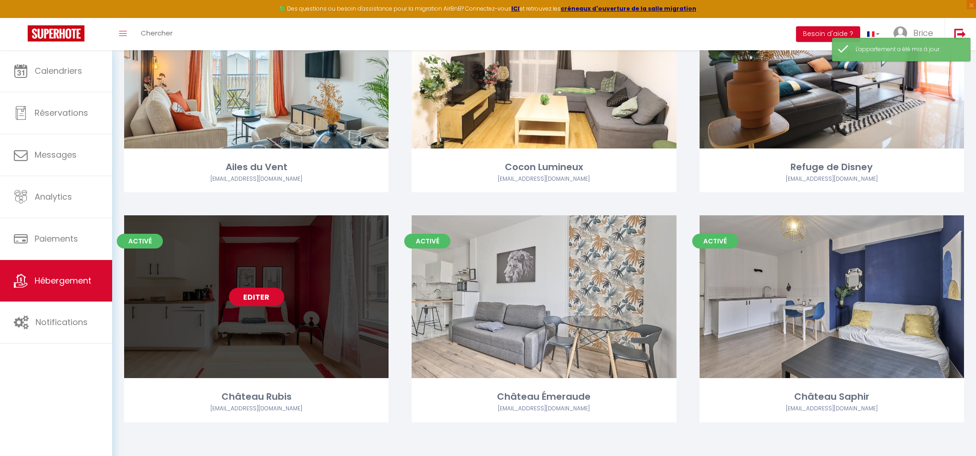
click at [258, 297] on link "Editer" at bounding box center [256, 297] width 55 height 18
click at [259, 296] on link "Editer" at bounding box center [256, 297] width 55 height 18
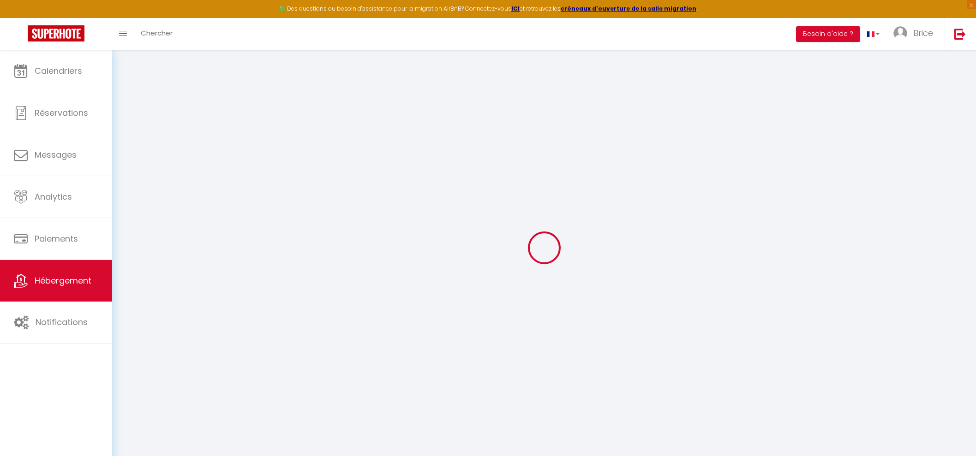
select select
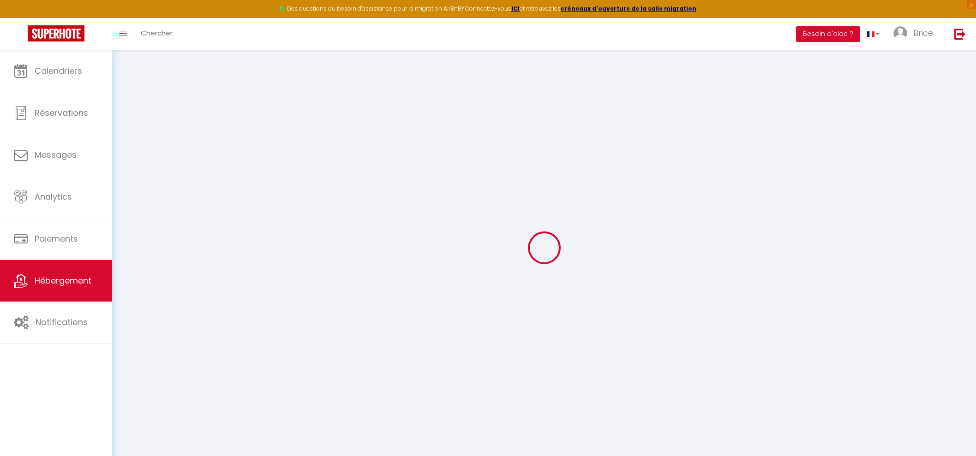
select select
checkbox input "false"
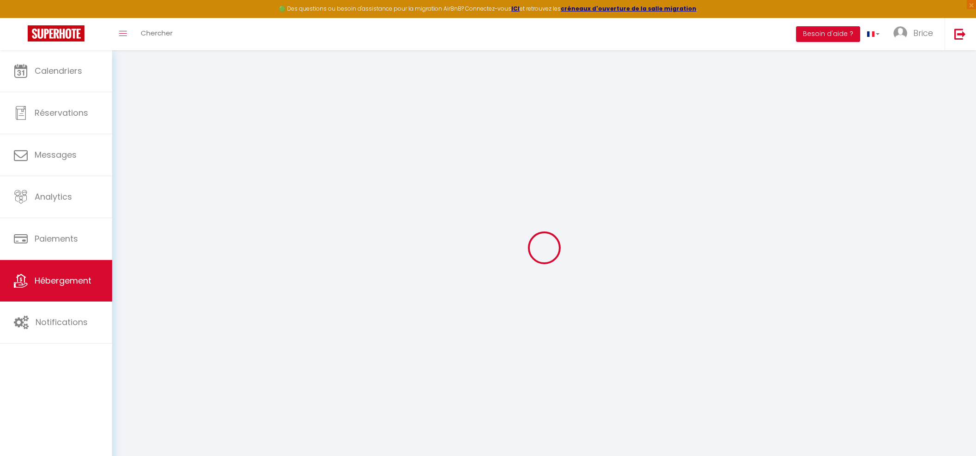
select select
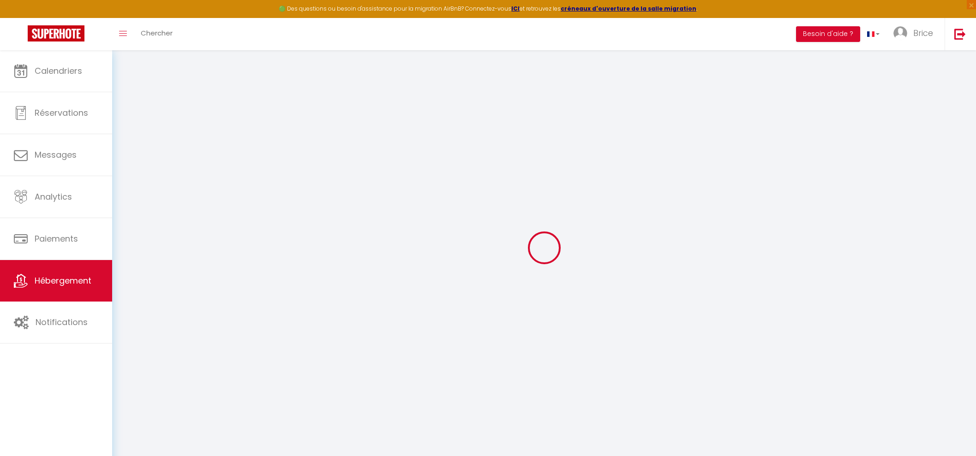
select select
checkbox input "false"
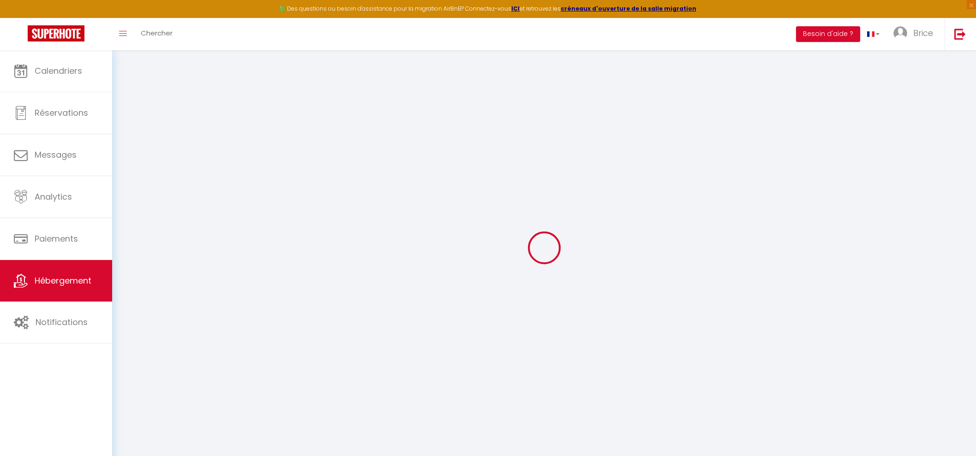
checkbox input "false"
select select
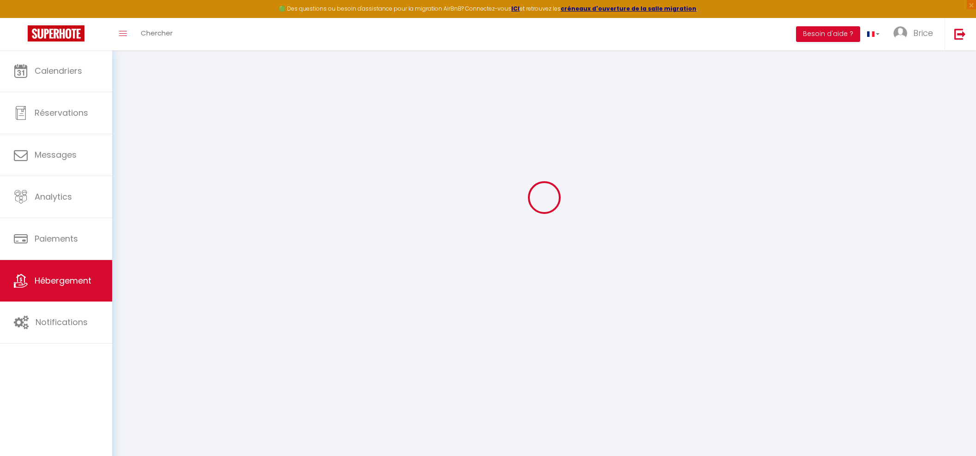
type input "Château Rubis"
type input "[PERSON_NAME]"
type input "[STREET_ADDRESS]"
type input "02400"
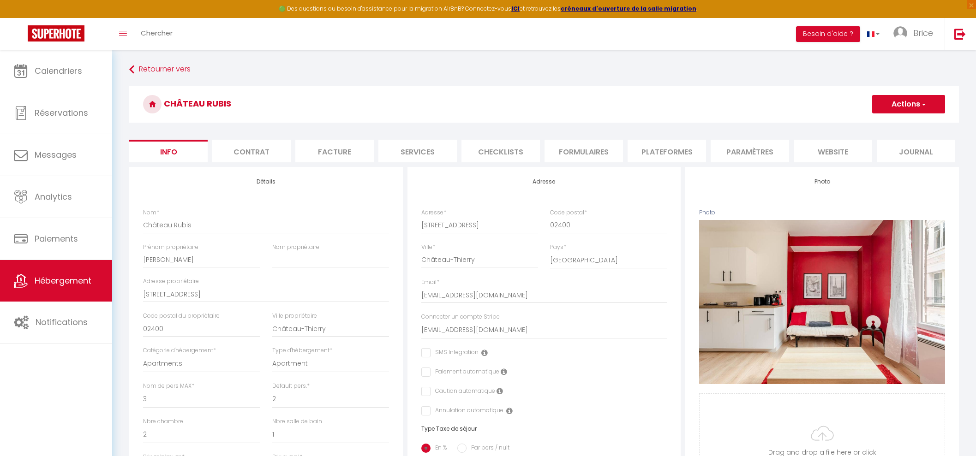
scroll to position [230, 0]
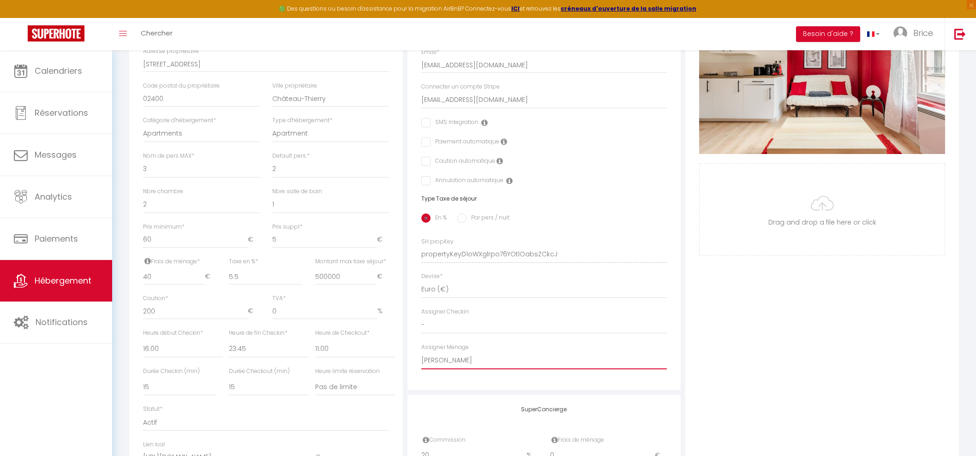
click at [454, 367] on select "- [PERSON_NAME] [PERSON_NAME] [PERSON_NAME] Hafida Bousalham [PERSON_NAME] Amel…" at bounding box center [544, 361] width 246 height 18
click at [421, 360] on select "- [PERSON_NAME] [PERSON_NAME] [PERSON_NAME] Hafida Bousalham [PERSON_NAME] Amel…" at bounding box center [544, 361] width 246 height 18
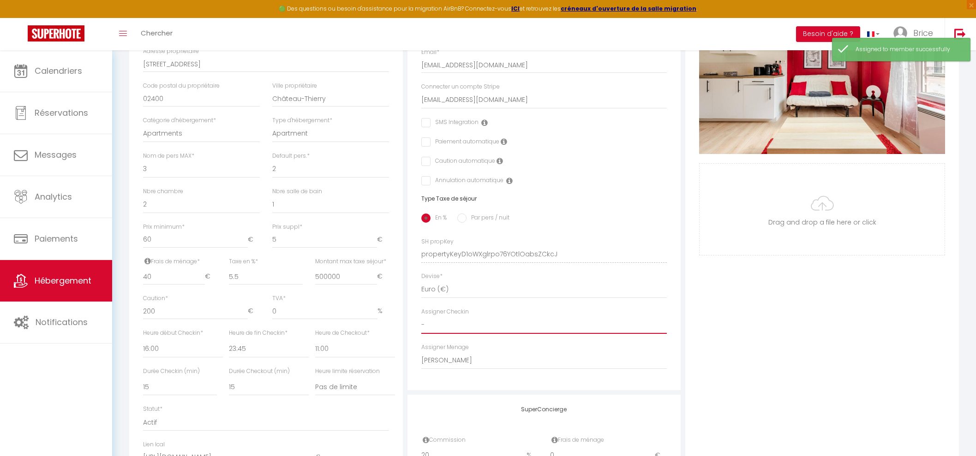
click at [465, 334] on select "- [PERSON_NAME] [PERSON_NAME] [PERSON_NAME] Hafida Bousalham [PERSON_NAME] Amel…" at bounding box center [544, 325] width 246 height 18
click at [421, 324] on select "- [PERSON_NAME] [PERSON_NAME] [PERSON_NAME] Hafida Bousalham [PERSON_NAME] Amel…" at bounding box center [544, 325] width 246 height 18
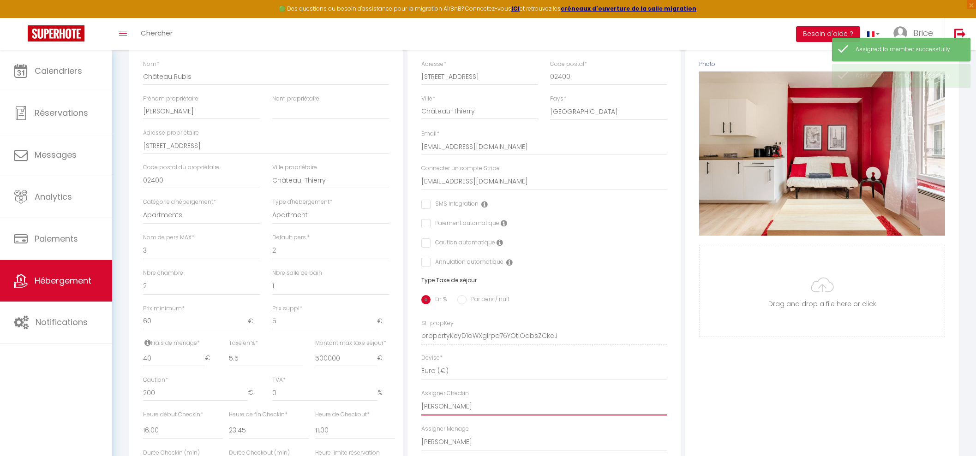
scroll to position [0, 0]
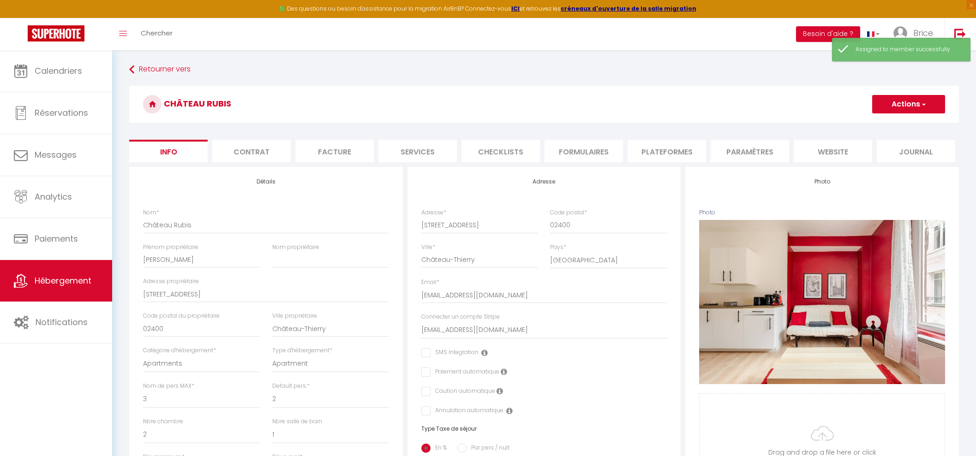
click at [925, 103] on span "button" at bounding box center [923, 104] width 6 height 9
click at [879, 123] on input "Enregistrer" at bounding box center [872, 124] width 34 height 9
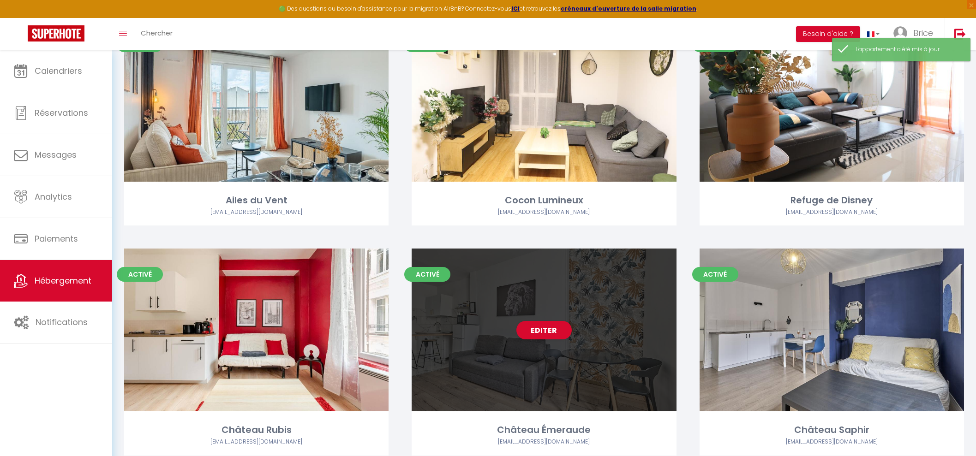
scroll to position [363, 0]
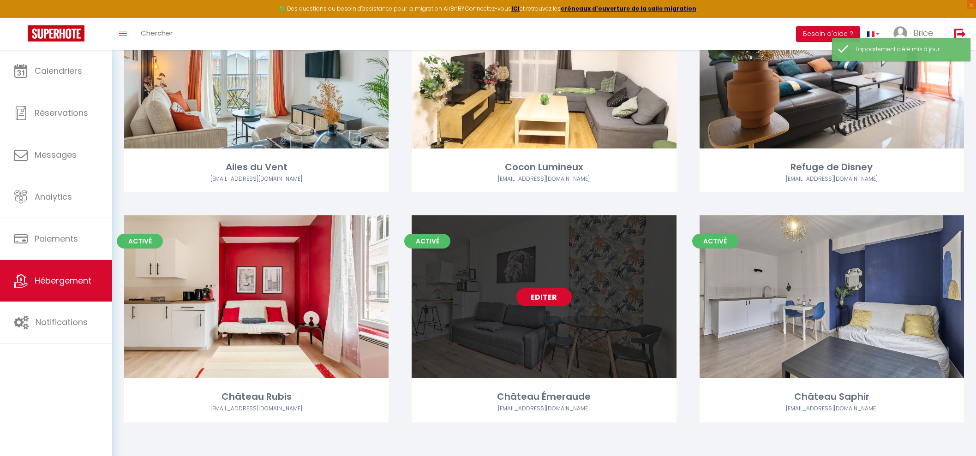
click at [551, 292] on link "Editer" at bounding box center [543, 297] width 55 height 18
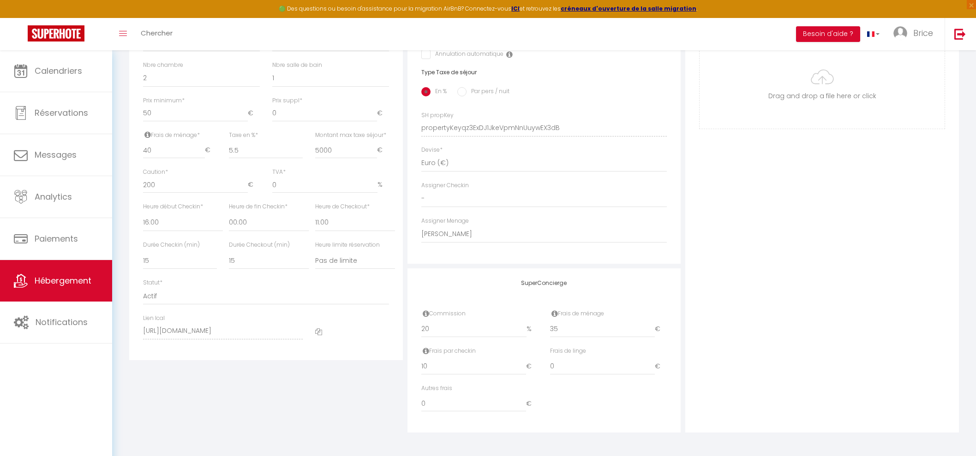
scroll to position [364, 0]
click at [462, 193] on select "- [PERSON_NAME] [PERSON_NAME] [PERSON_NAME] Hafida Bousalham [PERSON_NAME] Amel…" at bounding box center [544, 199] width 246 height 18
click at [421, 191] on select "- [PERSON_NAME] [PERSON_NAME] [PERSON_NAME] Hafida Bousalham [PERSON_NAME] Amel…" at bounding box center [544, 199] width 246 height 18
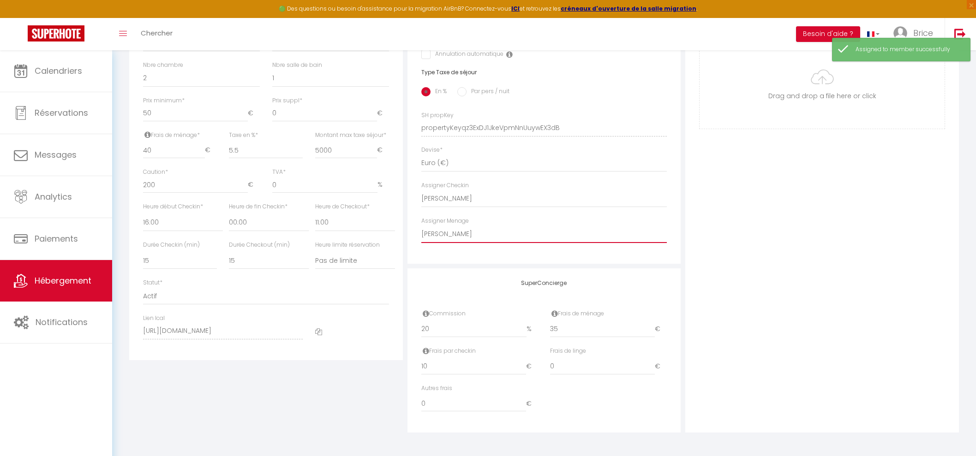
click at [473, 236] on select "- [PERSON_NAME] [PERSON_NAME] [PERSON_NAME] Hafida Bousalham [PERSON_NAME] Amel…" at bounding box center [544, 235] width 246 height 18
click at [421, 226] on select "- [PERSON_NAME] [PERSON_NAME] [PERSON_NAME] Hafida Bousalham [PERSON_NAME] Amel…" at bounding box center [544, 235] width 246 height 18
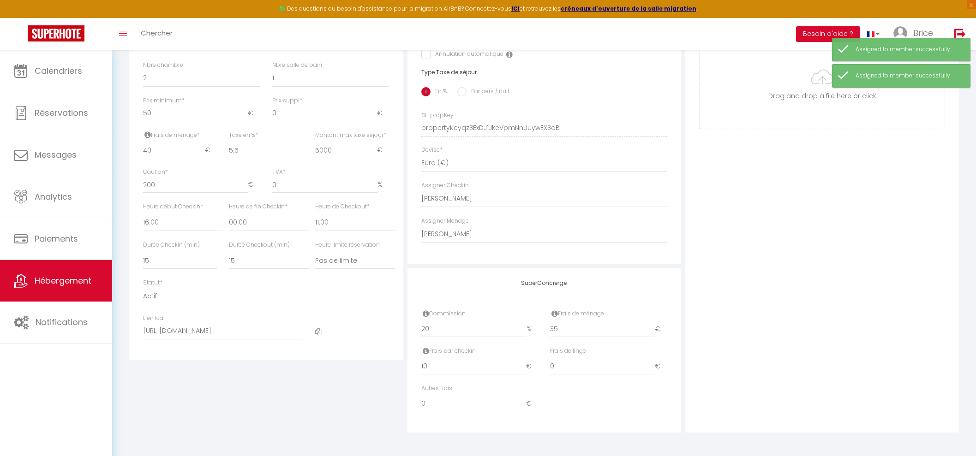
click at [775, 274] on div "Photo Photo Supprimer Drag and drop a file here or click Ooops, something wrong…" at bounding box center [822, 121] width 274 height 622
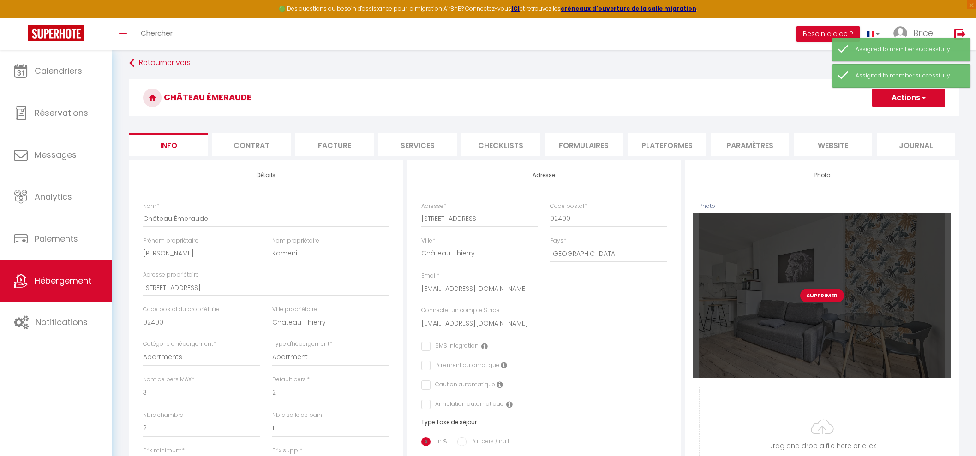
scroll to position [0, 0]
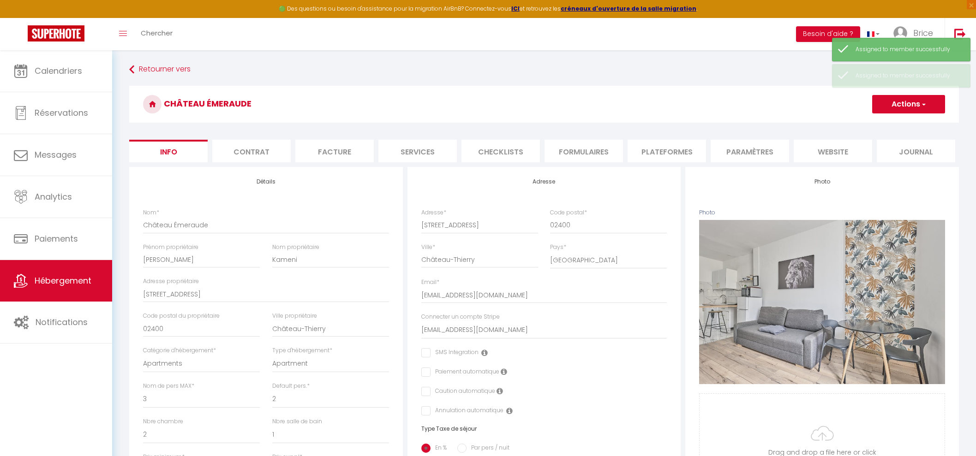
click at [892, 98] on button "Actions" at bounding box center [908, 104] width 73 height 18
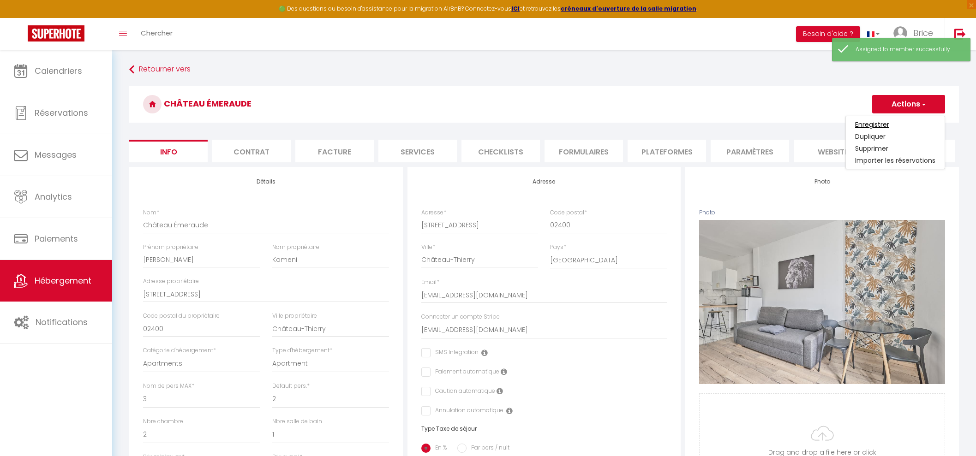
click at [884, 123] on input "Enregistrer" at bounding box center [872, 124] width 34 height 9
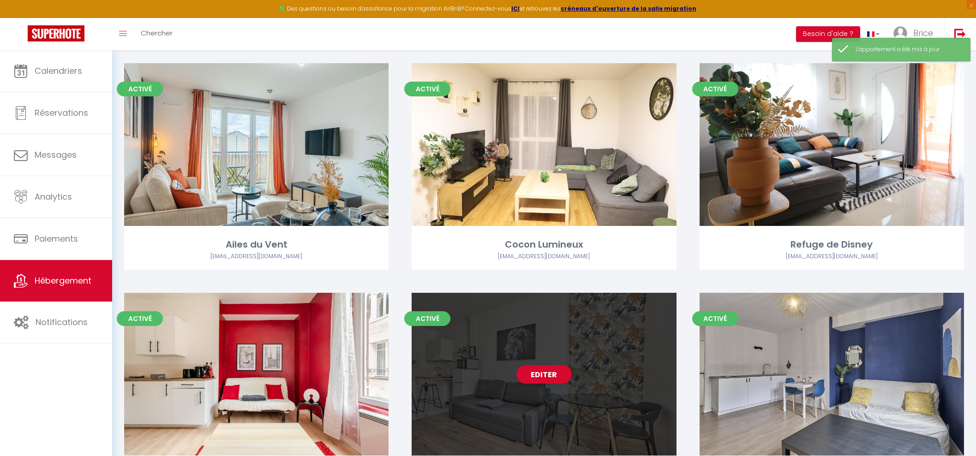
scroll to position [363, 0]
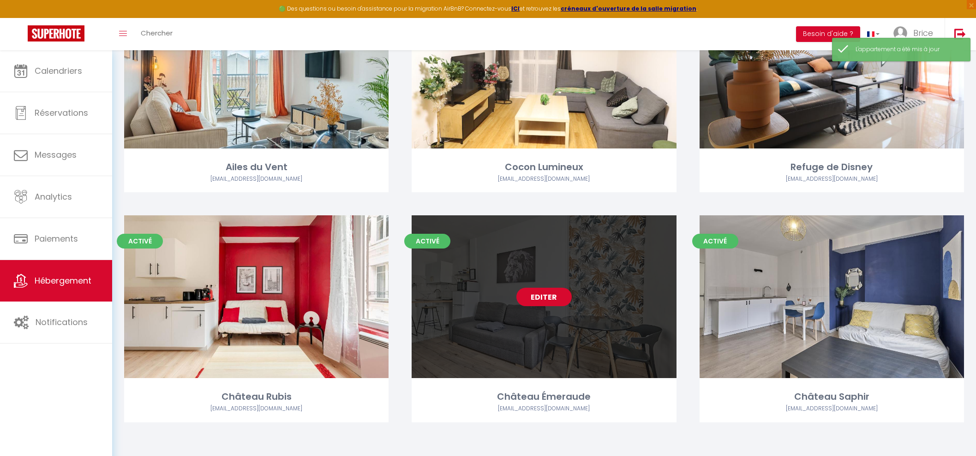
click at [547, 300] on link "Editer" at bounding box center [543, 297] width 55 height 18
click at [552, 303] on link "Editer" at bounding box center [543, 297] width 55 height 18
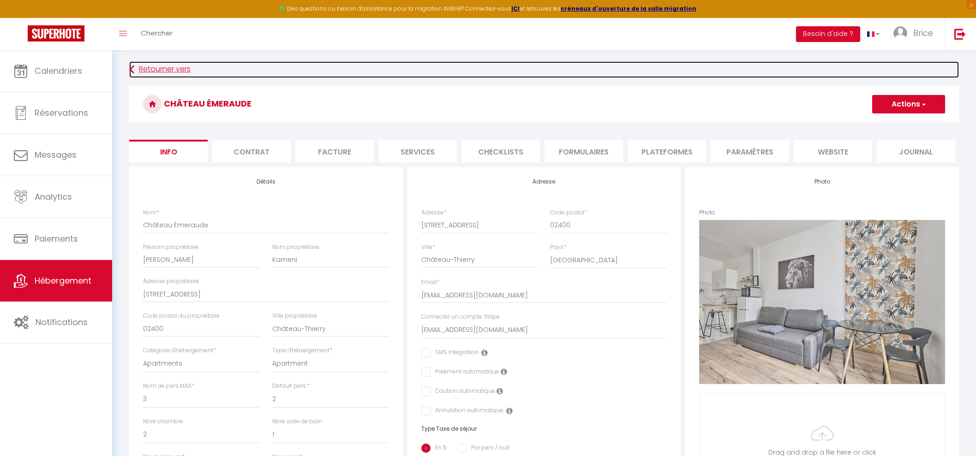
click at [165, 69] on link "Retourner vers" at bounding box center [543, 69] width 829 height 17
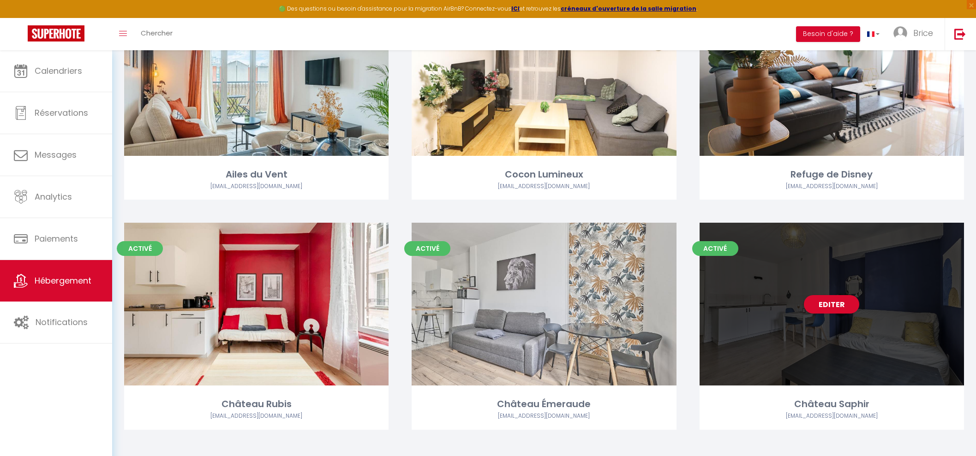
scroll to position [363, 0]
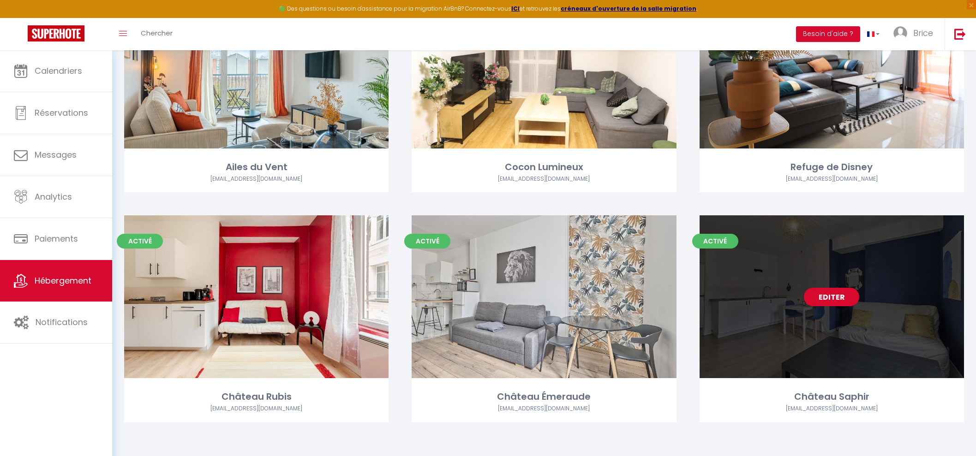
click at [821, 297] on link "Editer" at bounding box center [831, 297] width 55 height 18
click at [827, 300] on link "Editer" at bounding box center [831, 297] width 55 height 18
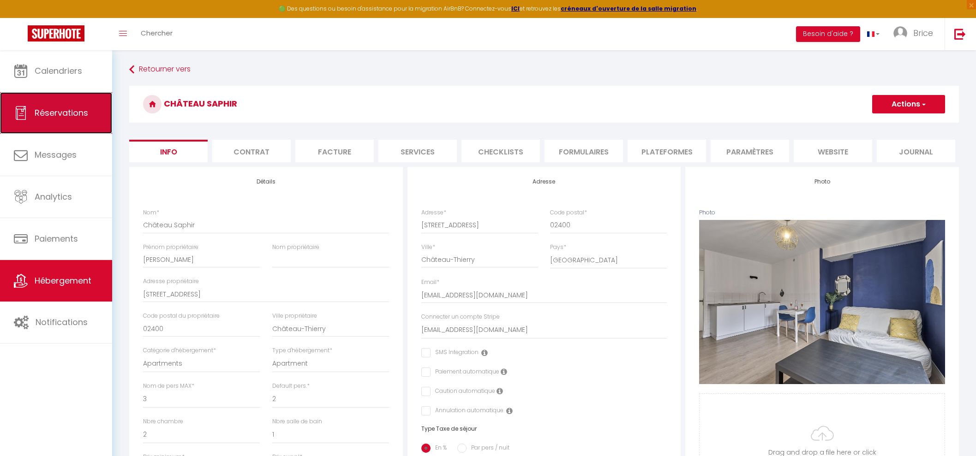
click at [64, 110] on span "Réservations" at bounding box center [62, 113] width 54 height 12
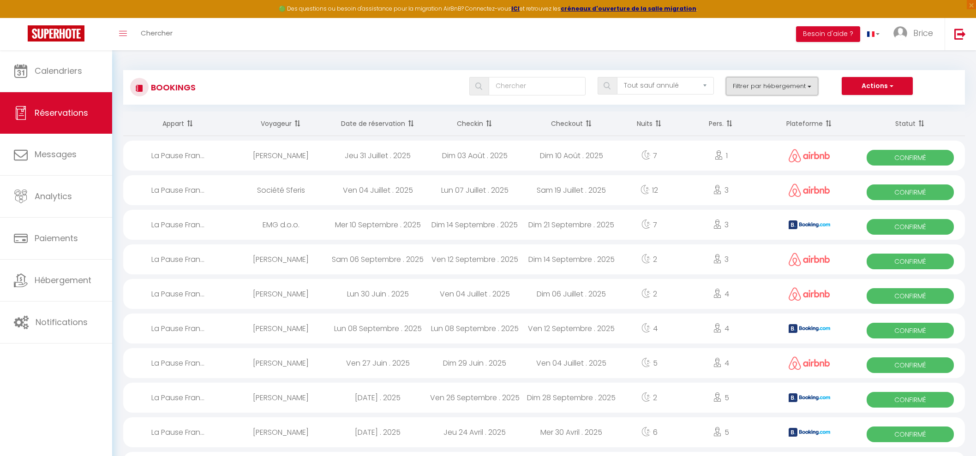
click at [758, 77] on button "Filtrer par hébergement" at bounding box center [772, 86] width 92 height 18
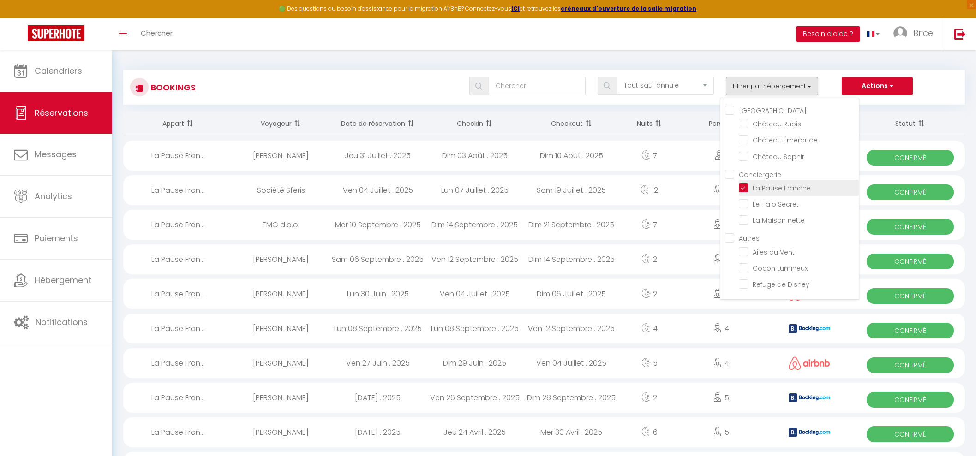
click at [745, 184] on input "La Pause Franche" at bounding box center [799, 187] width 120 height 9
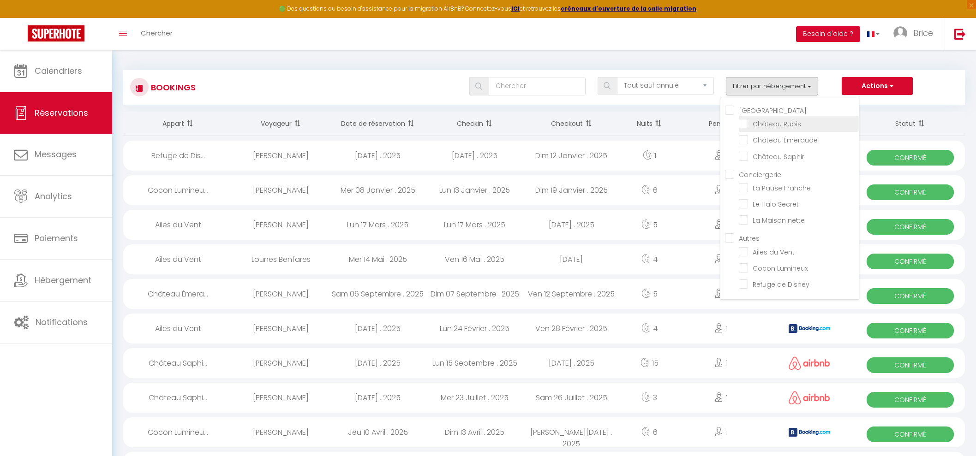
click at [750, 120] on input "Château Rubis" at bounding box center [799, 123] width 120 height 9
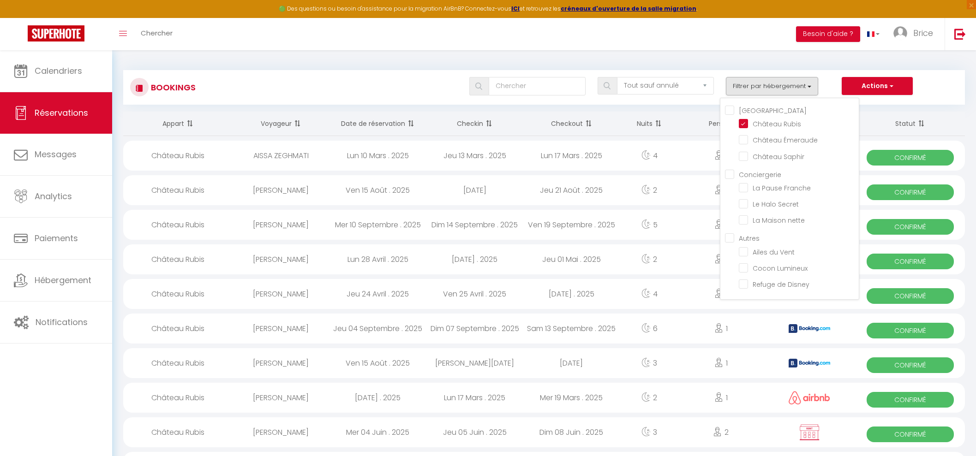
click at [950, 86] on div "Actions Nouvelle Réservation Exporter les réservations Importer les réservations" at bounding box center [899, 86] width 116 height 18
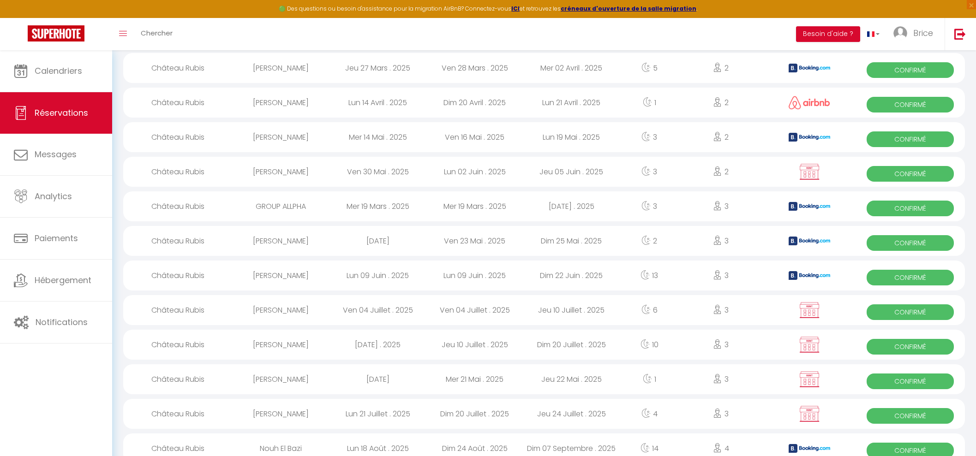
scroll to position [873, 0]
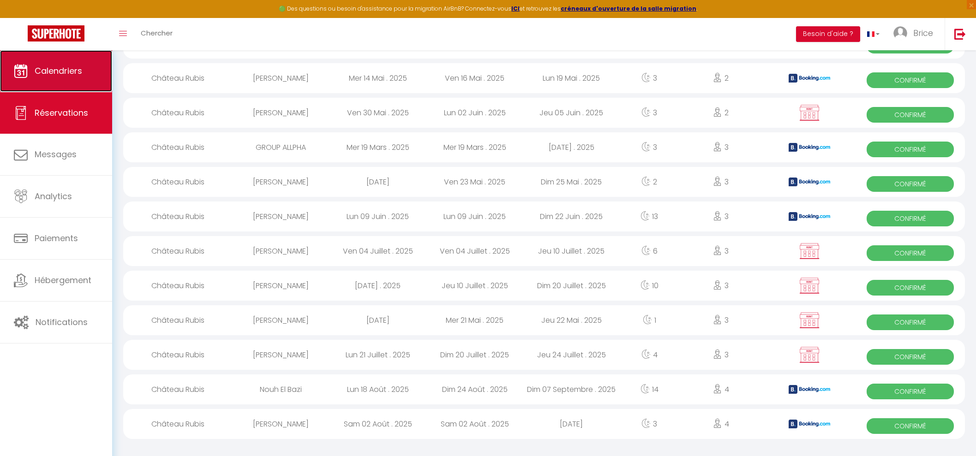
click at [38, 70] on span "Calendriers" at bounding box center [59, 71] width 48 height 12
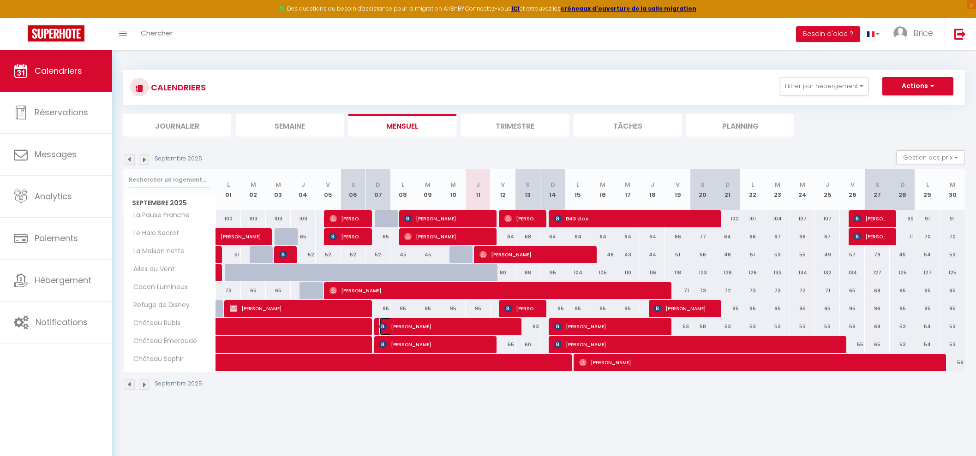
click at [504, 324] on span "[PERSON_NAME]" at bounding box center [445, 327] width 133 height 18
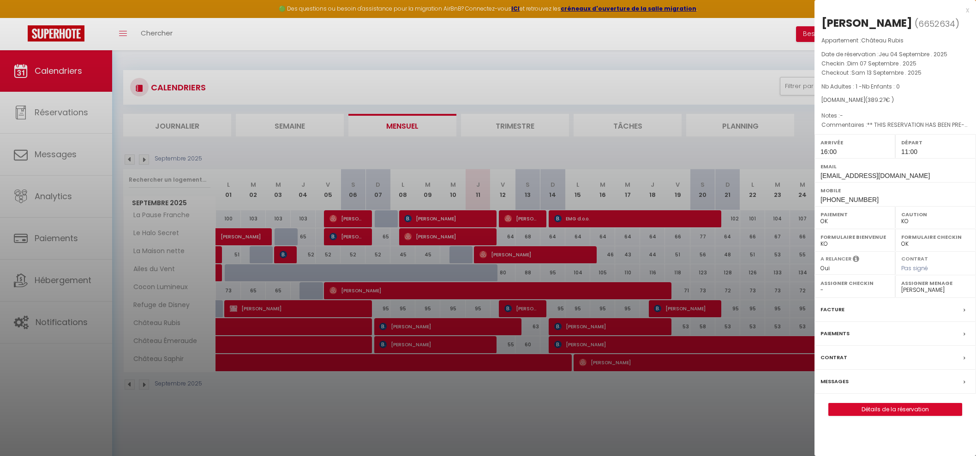
click at [927, 287] on label "Assigner Menage" at bounding box center [935, 283] width 69 height 9
click at [918, 291] on select "- [PERSON_NAME] [PERSON_NAME] [PERSON_NAME] Hafida Bousalham [PERSON_NAME] Amel…" at bounding box center [935, 290] width 69 height 8
click at [901, 286] on select "- [PERSON_NAME] [PERSON_NAME] [PERSON_NAME] Hafida Bousalham [PERSON_NAME] Amel…" at bounding box center [935, 290] width 69 height 8
click at [860, 291] on select "- [PERSON_NAME] [PERSON_NAME] [PERSON_NAME] Hafida Bousalham [PERSON_NAME] Amel…" at bounding box center [854, 290] width 69 height 8
click at [968, 238] on label "Formulaire Checkin" at bounding box center [935, 237] width 69 height 9
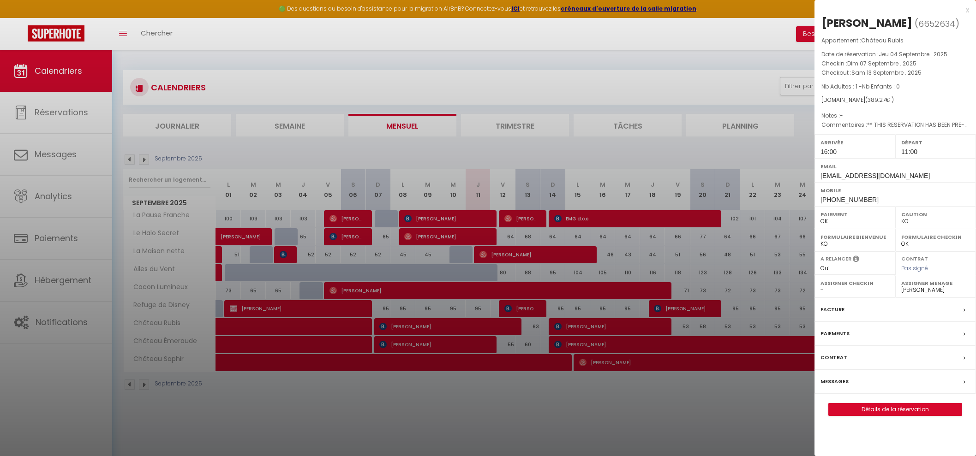
click at [867, 290] on select "- [PERSON_NAME] [PERSON_NAME] [PERSON_NAME] Hafida Bousalham [PERSON_NAME] Amel…" at bounding box center [854, 290] width 69 height 8
click at [820, 286] on select "- [PERSON_NAME] [PERSON_NAME] [PERSON_NAME] Hafida Bousalham [PERSON_NAME] Amel…" at bounding box center [854, 290] width 69 height 8
click at [965, 9] on div "x" at bounding box center [891, 10] width 155 height 11
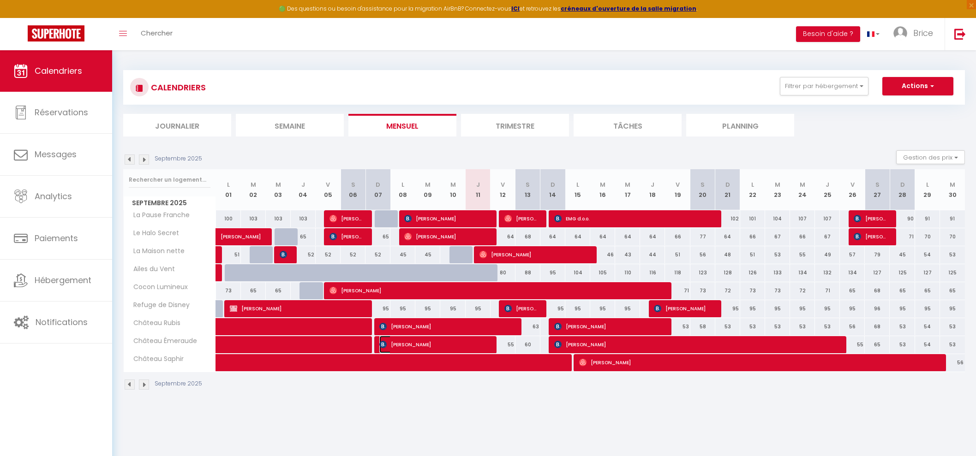
click at [441, 342] on span "[PERSON_NAME]" at bounding box center [433, 345] width 108 height 18
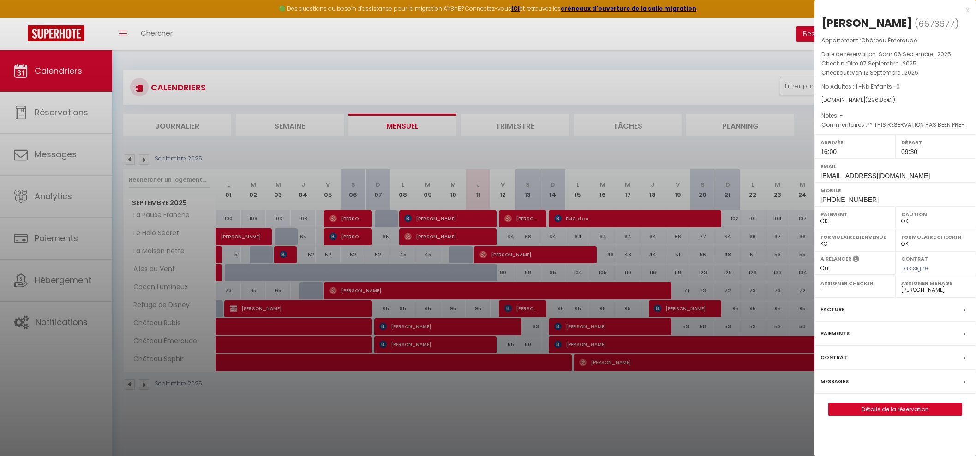
click at [862, 289] on select "- [PERSON_NAME] [PERSON_NAME] [PERSON_NAME] Hafida Bousalham [PERSON_NAME] Amel…" at bounding box center [854, 290] width 69 height 8
click at [820, 286] on select "- [PERSON_NAME] [PERSON_NAME] [PERSON_NAME] Hafida Bousalham [PERSON_NAME] Amel…" at bounding box center [854, 290] width 69 height 8
click at [930, 286] on label "Assigner Menage" at bounding box center [935, 283] width 69 height 9
click at [923, 289] on select "- [PERSON_NAME] [PERSON_NAME] [PERSON_NAME] Hafida Bousalham [PERSON_NAME] Amel…" at bounding box center [935, 290] width 69 height 8
click at [846, 287] on label "Assigner Checkin" at bounding box center [854, 283] width 69 height 9
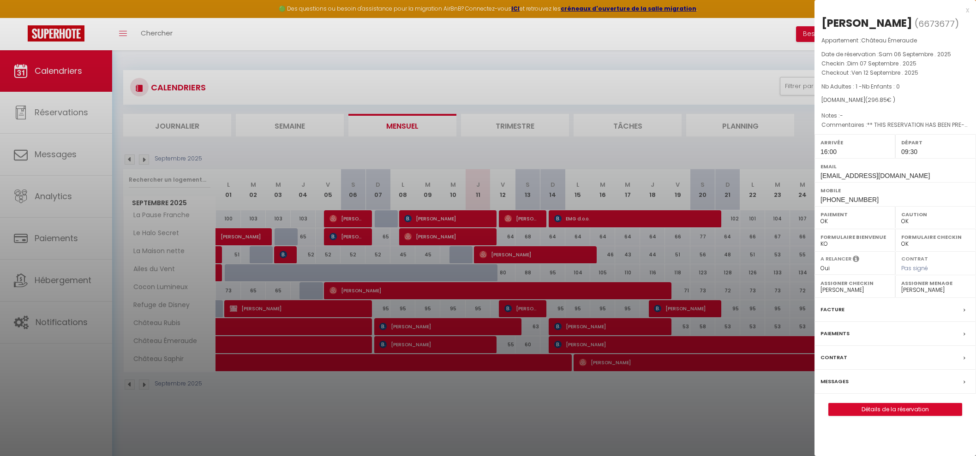
click at [856, 288] on select "- [PERSON_NAME] [PERSON_NAME] [PERSON_NAME] Hafida Bousalham [PERSON_NAME] Amel…" at bounding box center [854, 290] width 69 height 8
click at [820, 286] on select "- [PERSON_NAME] [PERSON_NAME] [PERSON_NAME] Hafida Bousalham [PERSON_NAME] Amel…" at bounding box center [854, 290] width 69 height 8
click at [919, 287] on label "Assigner Menage" at bounding box center [935, 283] width 69 height 9
click at [923, 288] on select "- [PERSON_NAME] [PERSON_NAME] [PERSON_NAME] Hafida Bousalham [PERSON_NAME] Amel…" at bounding box center [935, 290] width 69 height 8
click at [901, 286] on select "- [PERSON_NAME] [PERSON_NAME] [PERSON_NAME] Hafida Bousalham [PERSON_NAME] Amel…" at bounding box center [935, 290] width 69 height 8
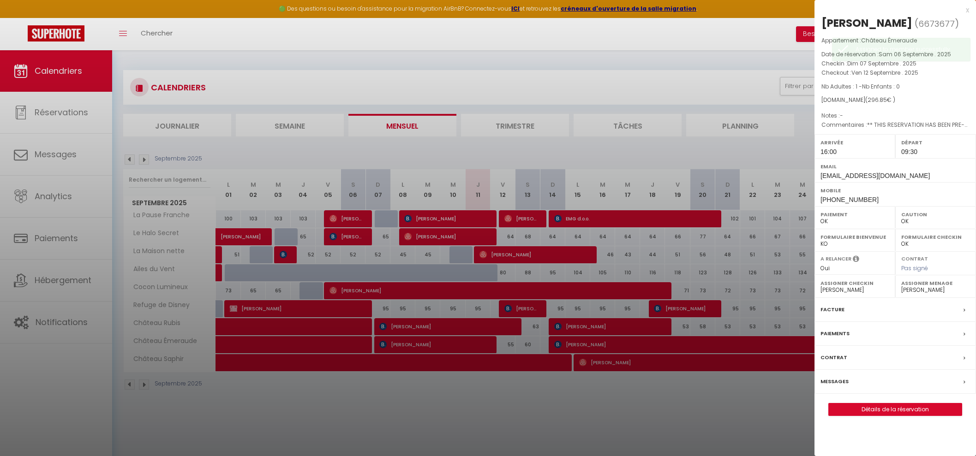
click at [549, 364] on div at bounding box center [488, 228] width 976 height 456
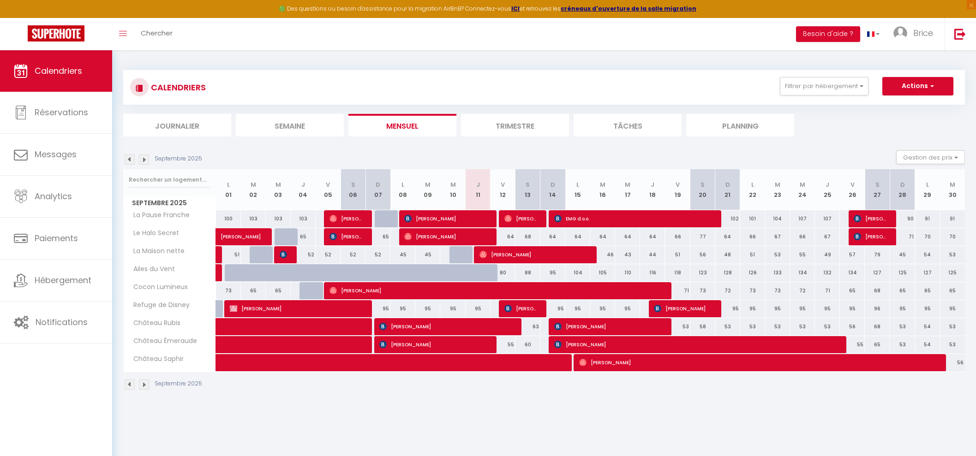
click at [549, 363] on div at bounding box center [552, 363] width 25 height 18
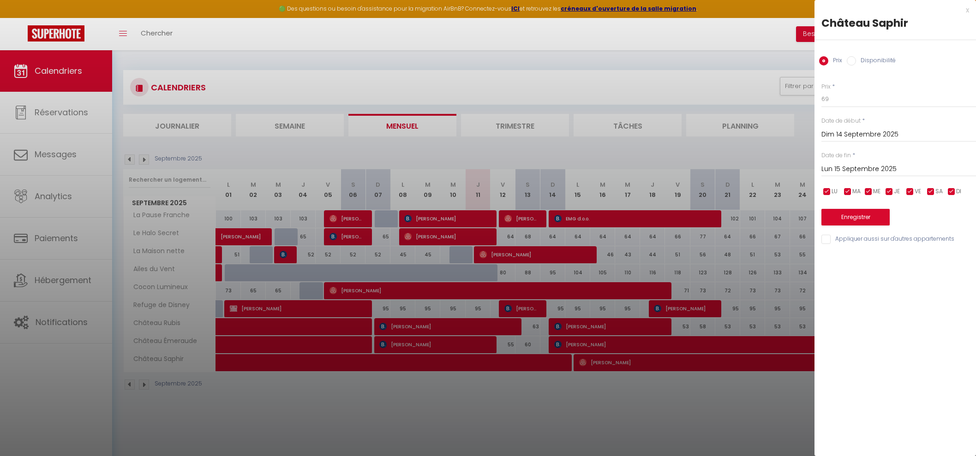
click at [656, 415] on div at bounding box center [488, 228] width 976 height 456
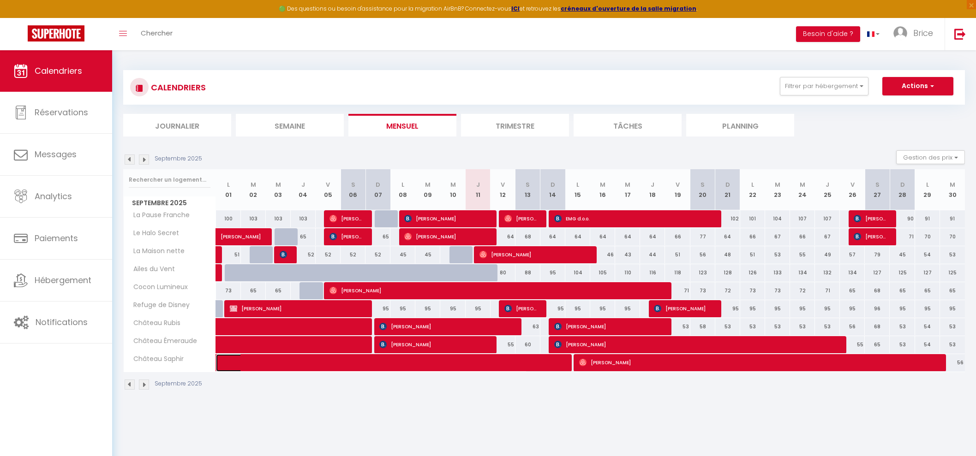
click at [509, 361] on span at bounding box center [378, 363] width 297 height 18
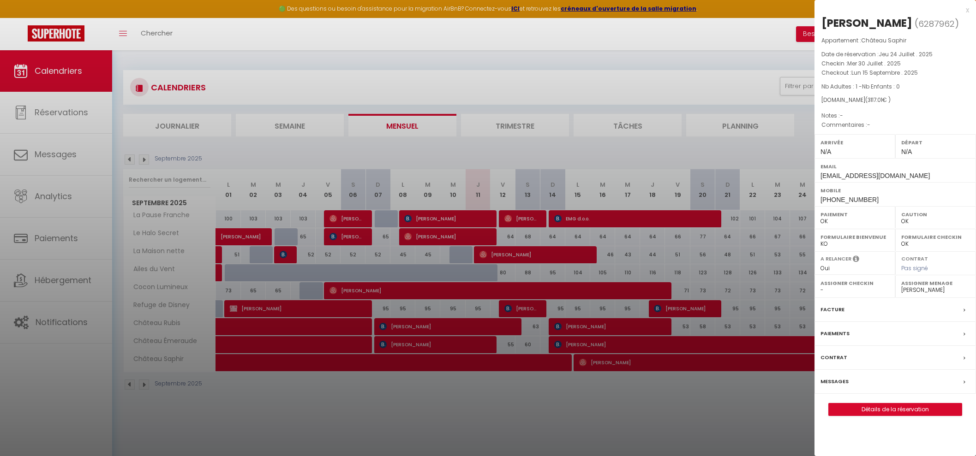
click at [920, 289] on select "- [PERSON_NAME] [PERSON_NAME] [PERSON_NAME] Hafida Bousalham [PERSON_NAME] Amel…" at bounding box center [935, 290] width 69 height 8
click at [901, 286] on select "- [PERSON_NAME] [PERSON_NAME] [PERSON_NAME] Hafida Bousalham [PERSON_NAME] Amel…" at bounding box center [935, 290] width 69 height 8
click at [849, 287] on select "- [PERSON_NAME] [PERSON_NAME] [PERSON_NAME] Hafida Bousalham [PERSON_NAME] Amel…" at bounding box center [854, 290] width 69 height 8
click at [820, 286] on select "- [PERSON_NAME] [PERSON_NAME] [PERSON_NAME] Hafida Bousalham [PERSON_NAME] Amel…" at bounding box center [854, 290] width 69 height 8
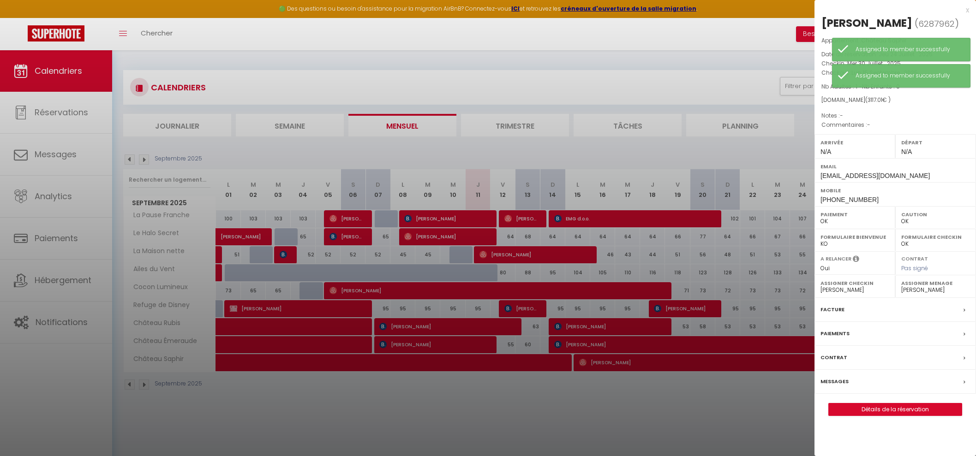
click at [765, 411] on div at bounding box center [488, 228] width 976 height 456
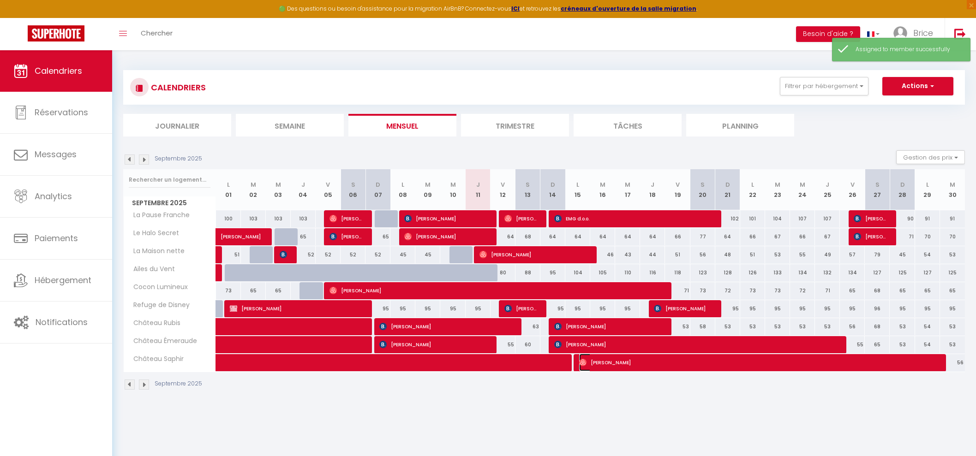
click at [688, 362] on span "[PERSON_NAME]" at bounding box center [757, 363] width 357 height 18
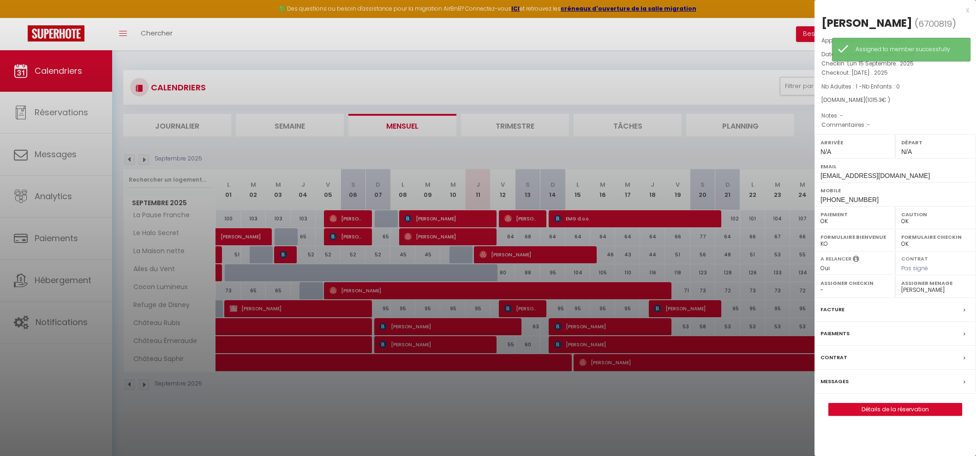
click at [887, 289] on select "- [PERSON_NAME] [PERSON_NAME] [PERSON_NAME] Hafida Bousalham [PERSON_NAME] Amel…" at bounding box center [854, 290] width 69 height 8
click at [820, 286] on select "- [PERSON_NAME] [PERSON_NAME] [PERSON_NAME] Hafida Bousalham [PERSON_NAME] Amel…" at bounding box center [854, 290] width 69 height 8
click at [930, 283] on label "Assigner Menage" at bounding box center [935, 283] width 69 height 9
click at [930, 285] on label "Assigner Menage" at bounding box center [935, 283] width 69 height 9
click at [932, 292] on select "- [PERSON_NAME] [PERSON_NAME] [PERSON_NAME] Hafida Bousalham [PERSON_NAME] Amel…" at bounding box center [935, 290] width 69 height 8
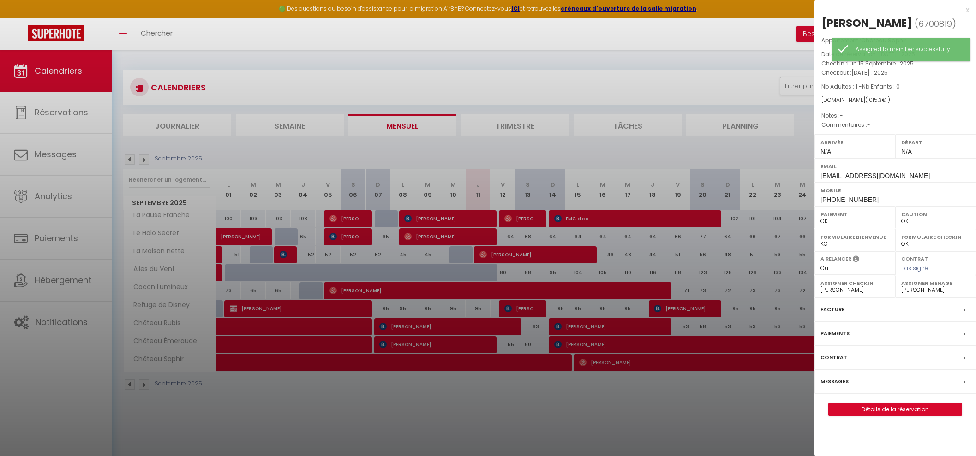
click at [901, 286] on select "- [PERSON_NAME] [PERSON_NAME] [PERSON_NAME] Hafida Bousalham [PERSON_NAME] Amel…" at bounding box center [935, 290] width 69 height 8
click at [710, 340] on div at bounding box center [488, 228] width 976 height 456
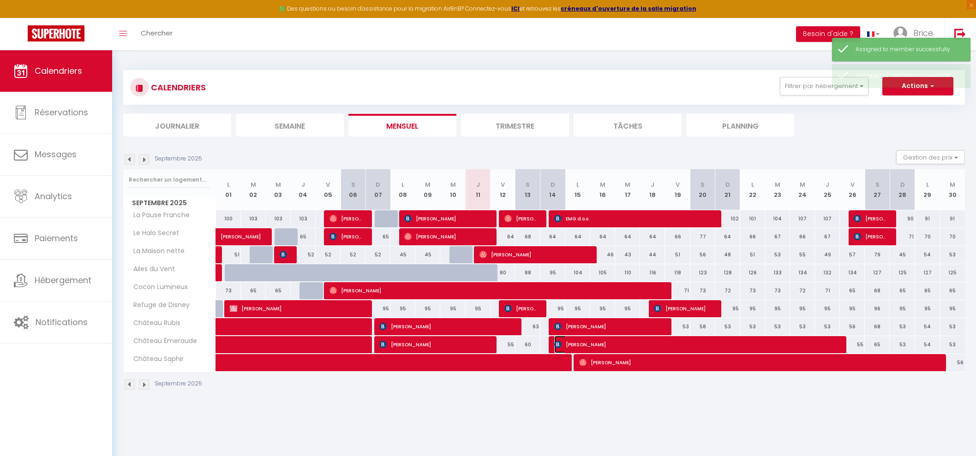
click at [717, 342] on span "[PERSON_NAME]" at bounding box center [695, 345] width 282 height 18
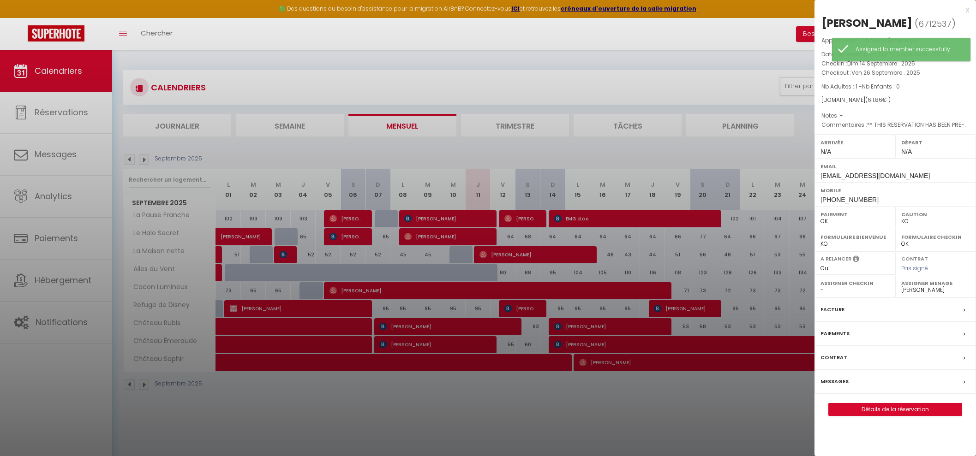
click at [916, 286] on label "Assigner Menage" at bounding box center [935, 283] width 69 height 9
click at [917, 287] on select "- [PERSON_NAME] [PERSON_NAME] [PERSON_NAME] Hafida Bousalham [PERSON_NAME] Amel…" at bounding box center [935, 290] width 69 height 8
click at [901, 286] on select "- [PERSON_NAME] [PERSON_NAME] [PERSON_NAME] Hafida Bousalham [PERSON_NAME] Amel…" at bounding box center [935, 290] width 69 height 8
click at [861, 289] on select "- [PERSON_NAME] [PERSON_NAME] [PERSON_NAME] Hafida Bousalham [PERSON_NAME] Amel…" at bounding box center [854, 290] width 69 height 8
click at [820, 286] on select "- [PERSON_NAME] [PERSON_NAME] [PERSON_NAME] Hafida Bousalham [PERSON_NAME] Amel…" at bounding box center [854, 290] width 69 height 8
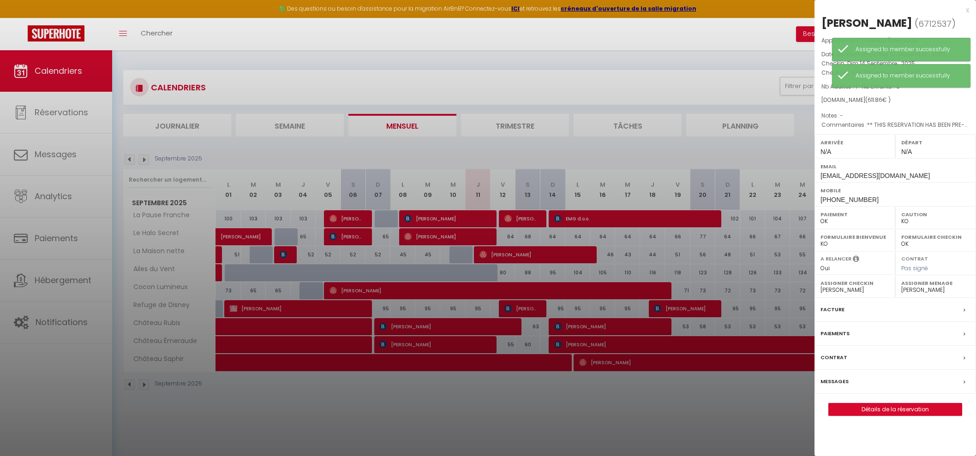
click at [751, 418] on div at bounding box center [488, 228] width 976 height 456
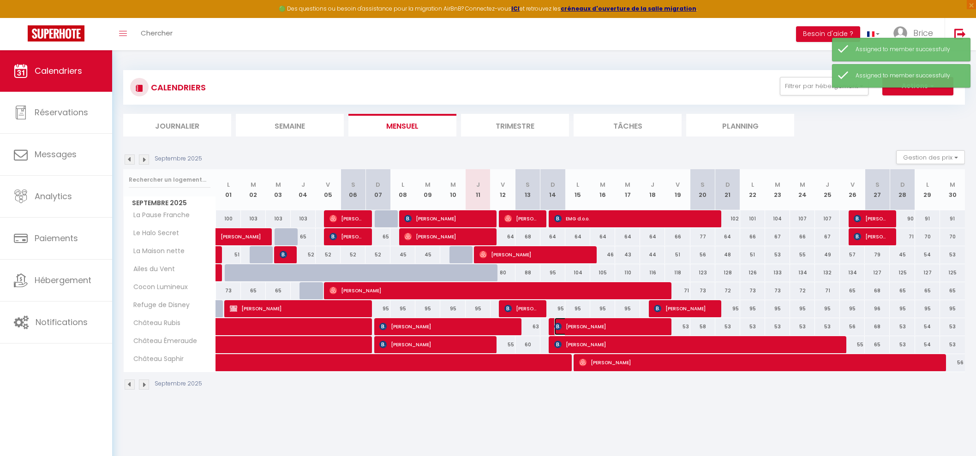
click at [627, 325] on span "[PERSON_NAME]" at bounding box center [608, 327] width 108 height 18
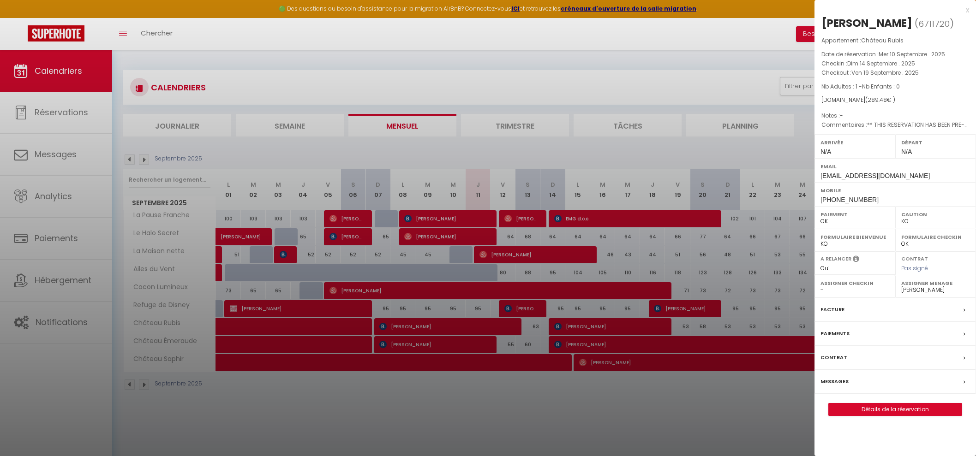
click at [867, 285] on label "Assigner Checkin" at bounding box center [854, 283] width 69 height 9
click at [847, 295] on div "Assigner Checkin - [PERSON_NAME] [PERSON_NAME] [PERSON_NAME] Hafida Bousalham […" at bounding box center [854, 286] width 81 height 23
click at [831, 290] on select "- [PERSON_NAME] [PERSON_NAME] [PERSON_NAME] Hafida Bousalham [PERSON_NAME] Amel…" at bounding box center [854, 290] width 69 height 8
click at [820, 286] on select "- [PERSON_NAME] [PERSON_NAME] [PERSON_NAME] Hafida Bousalham [PERSON_NAME] Amel…" at bounding box center [854, 290] width 69 height 8
click at [940, 283] on label "Assigner Menage" at bounding box center [935, 283] width 69 height 9
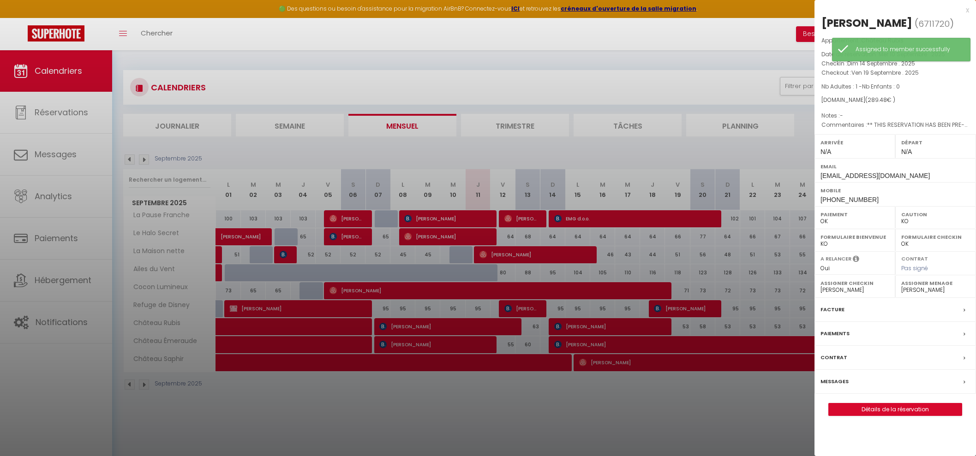
click at [932, 287] on select "- [PERSON_NAME] [PERSON_NAME] [PERSON_NAME] Hafida Bousalham [PERSON_NAME] Amel…" at bounding box center [935, 290] width 69 height 8
click at [901, 286] on select "- [PERSON_NAME] [PERSON_NAME] [PERSON_NAME] Hafida Bousalham [PERSON_NAME] Amel…" at bounding box center [935, 290] width 69 height 8
click at [761, 400] on div at bounding box center [488, 228] width 976 height 456
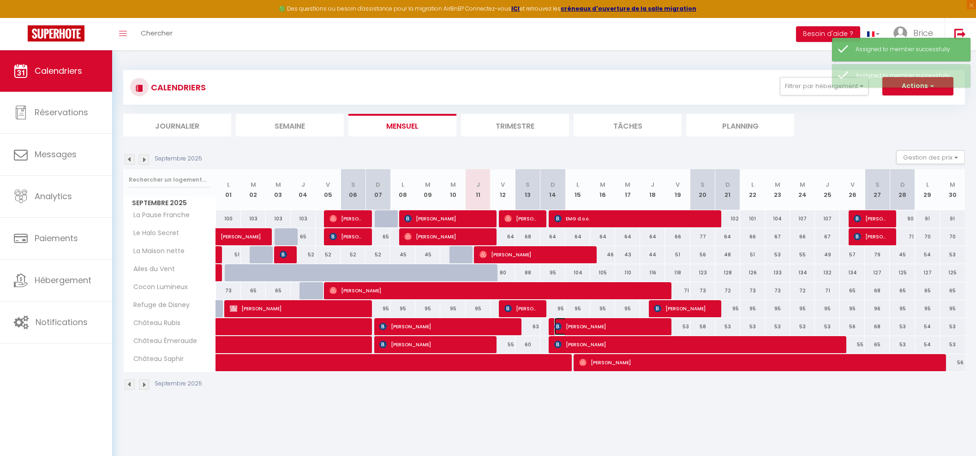
click at [638, 326] on span "[PERSON_NAME]" at bounding box center [608, 327] width 108 height 18
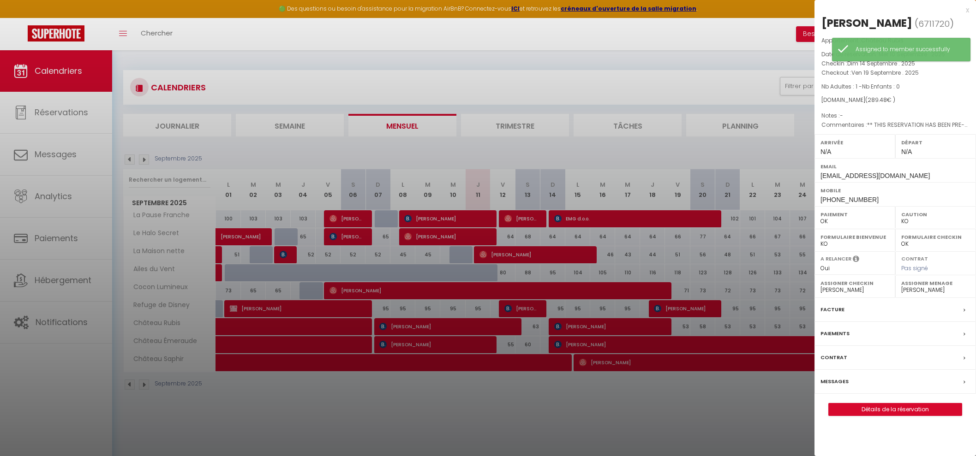
click at [638, 342] on div at bounding box center [488, 228] width 976 height 456
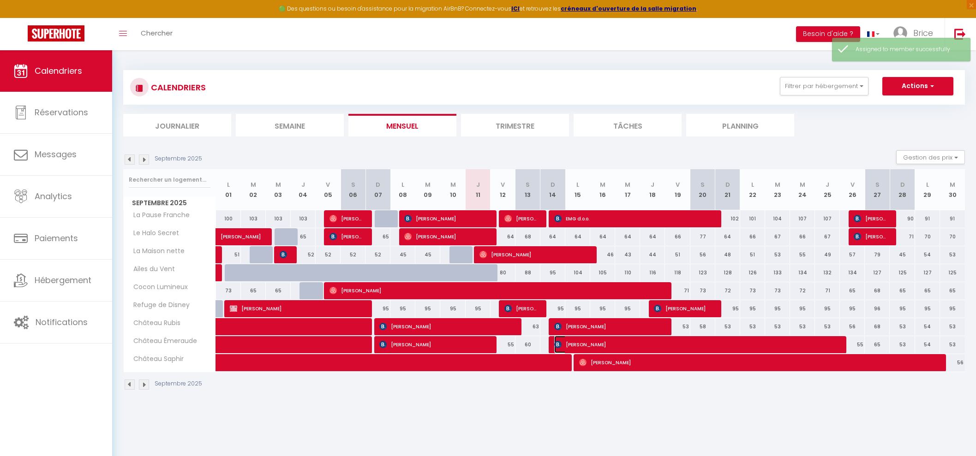
click at [639, 342] on span "[PERSON_NAME]" at bounding box center [695, 345] width 282 height 18
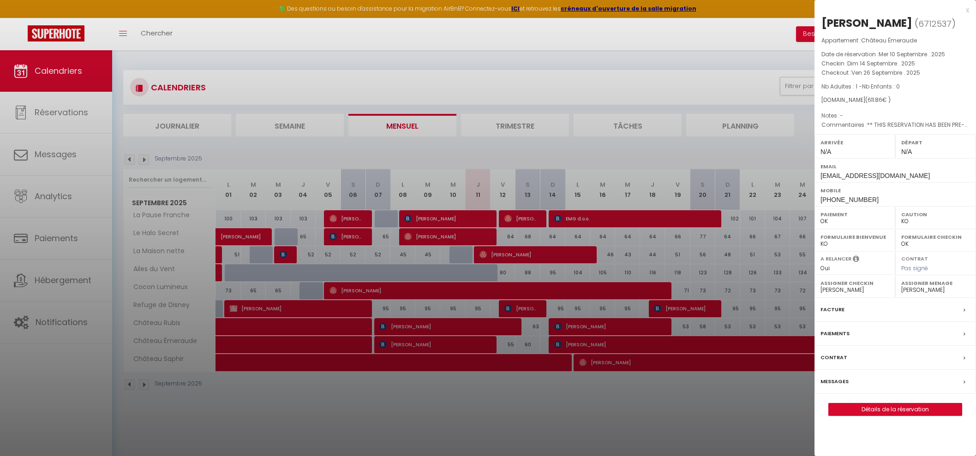
click at [659, 370] on div at bounding box center [488, 228] width 976 height 456
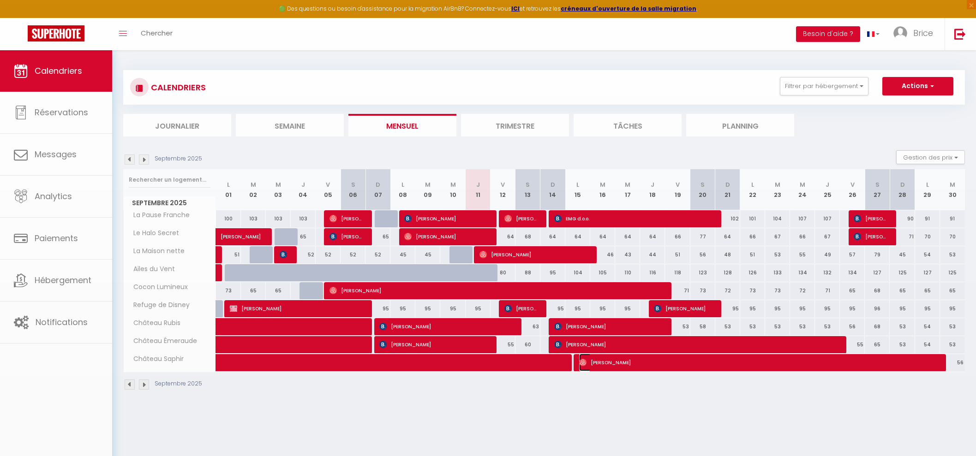
click at [659, 361] on span "[PERSON_NAME]" at bounding box center [757, 363] width 357 height 18
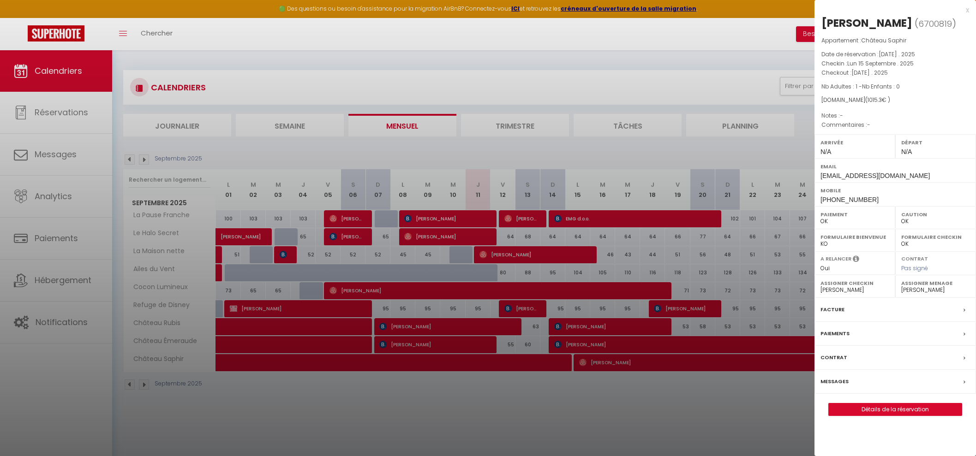
click at [466, 361] on div at bounding box center [488, 228] width 976 height 456
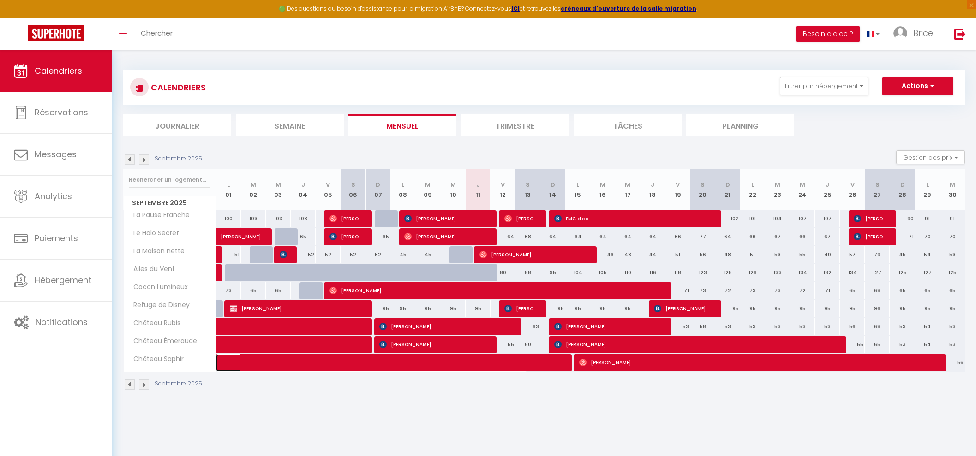
click at [466, 361] on span at bounding box center [378, 363] width 297 height 18
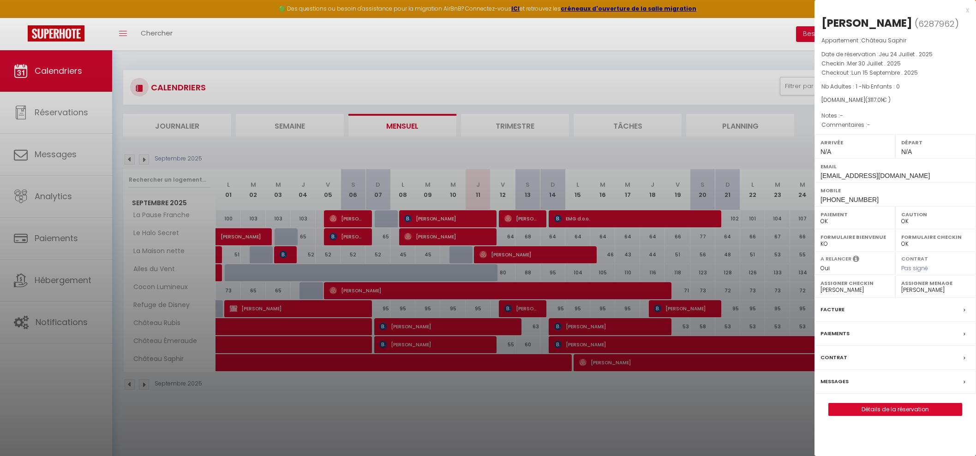
click at [462, 345] on div at bounding box center [488, 228] width 976 height 456
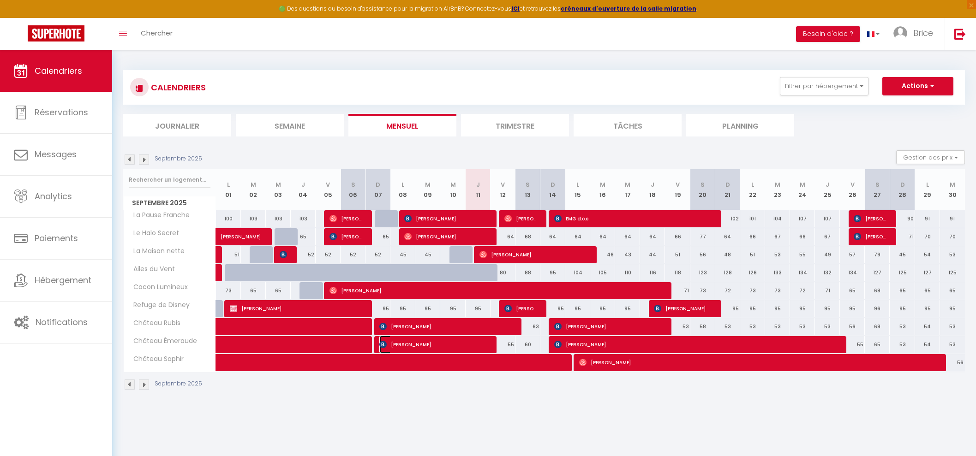
click at [462, 344] on span "[PERSON_NAME]" at bounding box center [433, 345] width 108 height 18
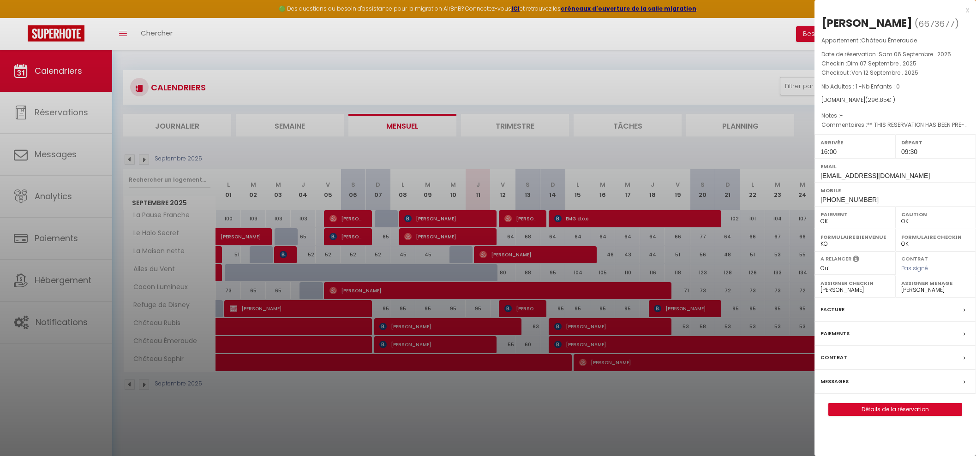
click at [465, 321] on div at bounding box center [488, 228] width 976 height 456
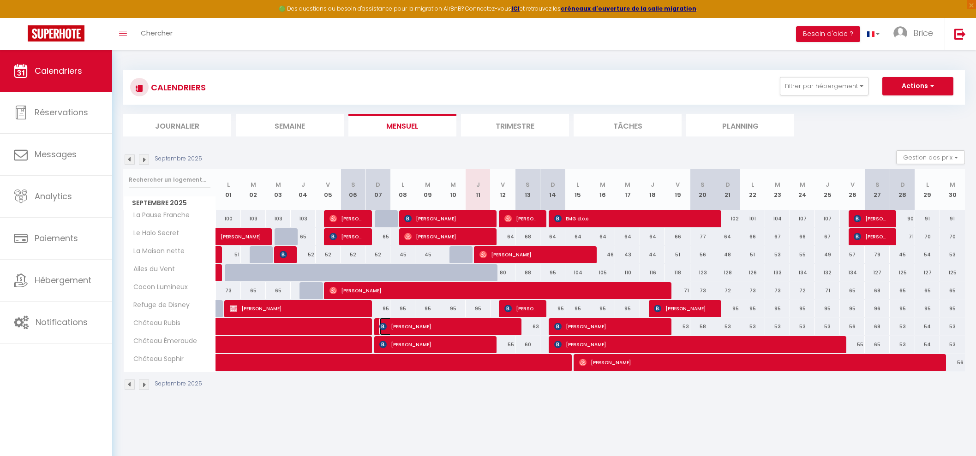
click at [465, 321] on span "[PERSON_NAME]" at bounding box center [445, 327] width 133 height 18
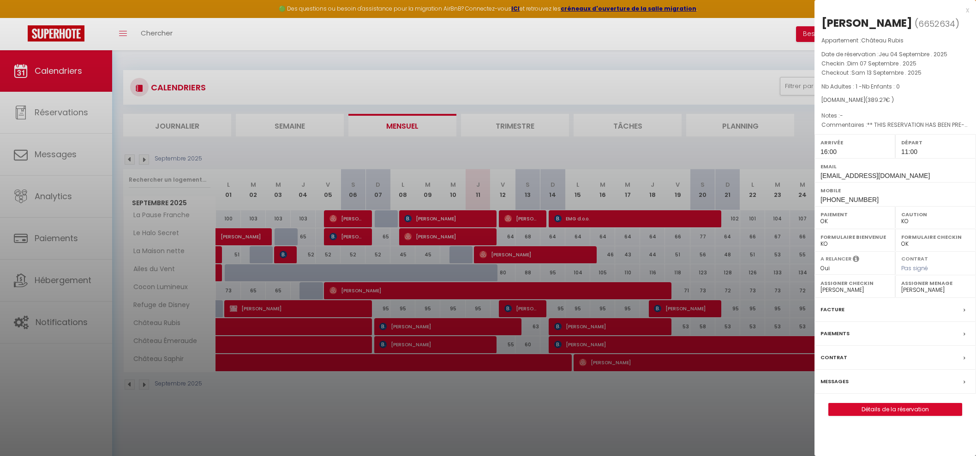
click at [562, 419] on div at bounding box center [488, 228] width 976 height 456
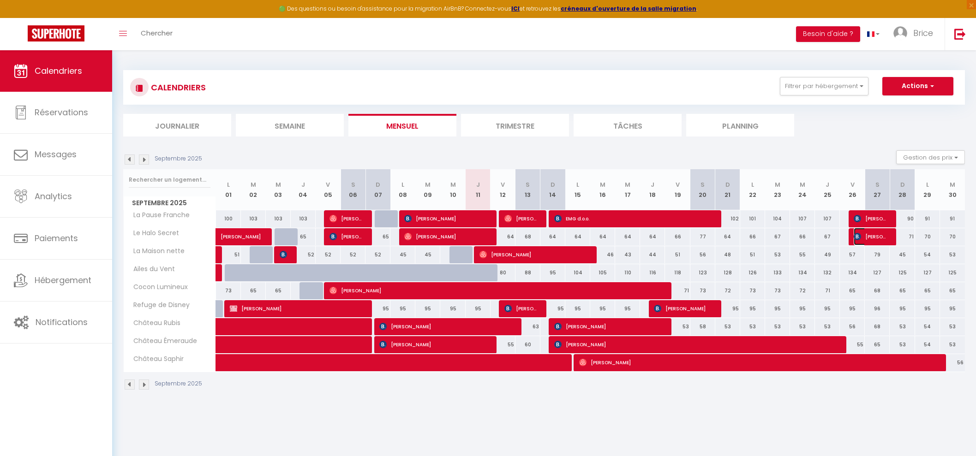
click at [871, 237] on span "[PERSON_NAME]" at bounding box center [869, 237] width 33 height 18
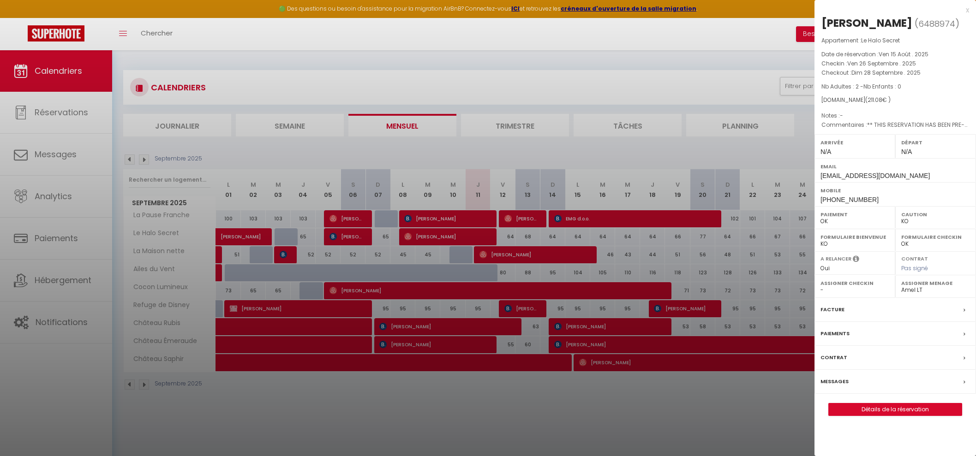
click at [932, 287] on select "- [PERSON_NAME] [PERSON_NAME] [PERSON_NAME] Hafida Bousalham [PERSON_NAME] Amel…" at bounding box center [935, 290] width 69 height 8
click at [901, 286] on select "- [PERSON_NAME] [PERSON_NAME] [PERSON_NAME] Hafida Bousalham [PERSON_NAME] Amel…" at bounding box center [935, 290] width 69 height 8
click at [746, 68] on div at bounding box center [488, 228] width 976 height 456
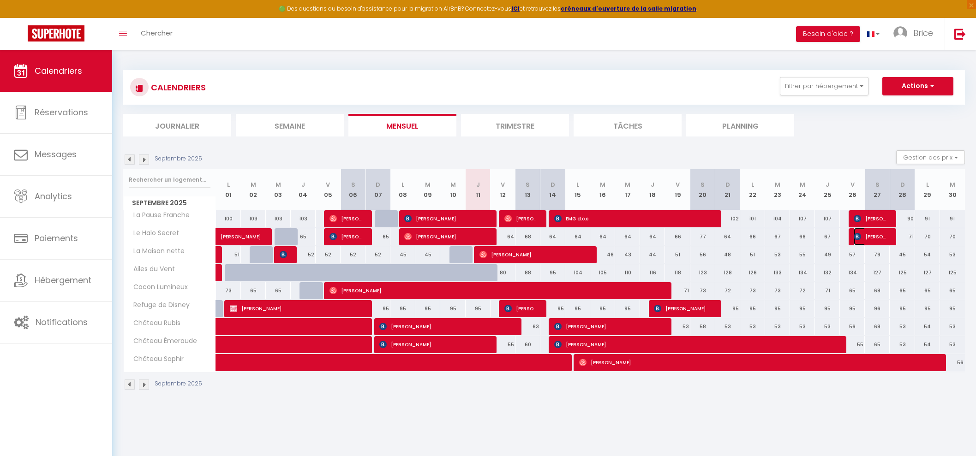
click at [868, 238] on span "[PERSON_NAME]" at bounding box center [869, 237] width 33 height 18
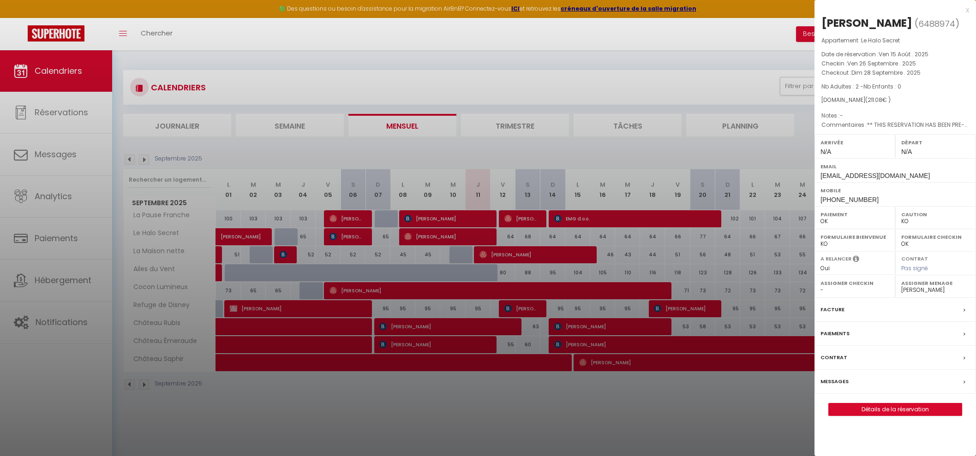
click at [703, 51] on div at bounding box center [488, 228] width 976 height 456
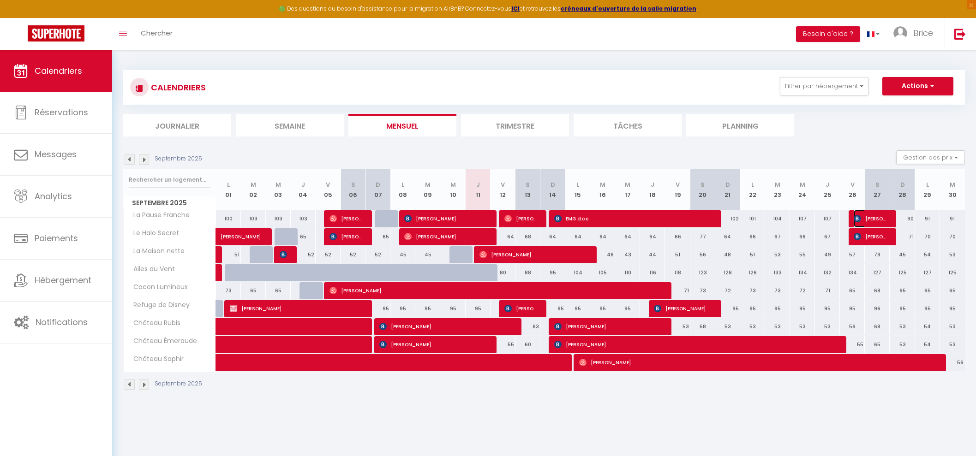
click at [862, 216] on span "[PERSON_NAME]" at bounding box center [869, 219] width 33 height 18
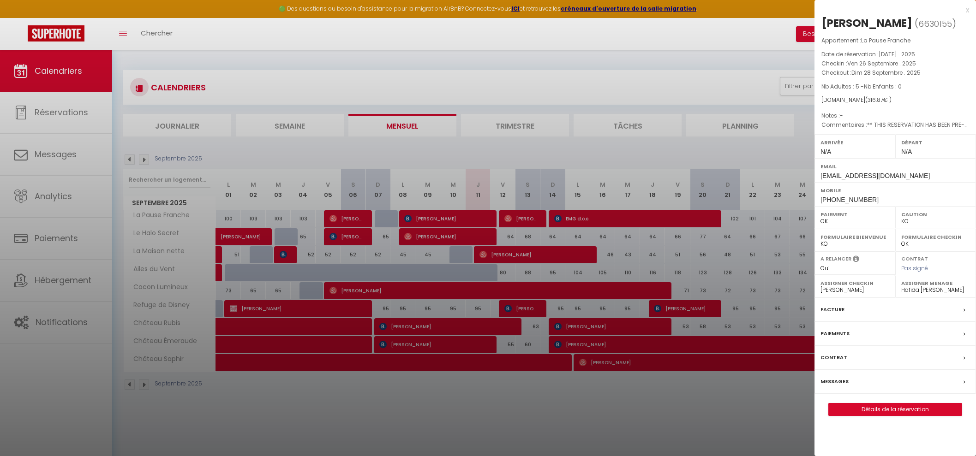
click at [721, 54] on div at bounding box center [488, 228] width 976 height 456
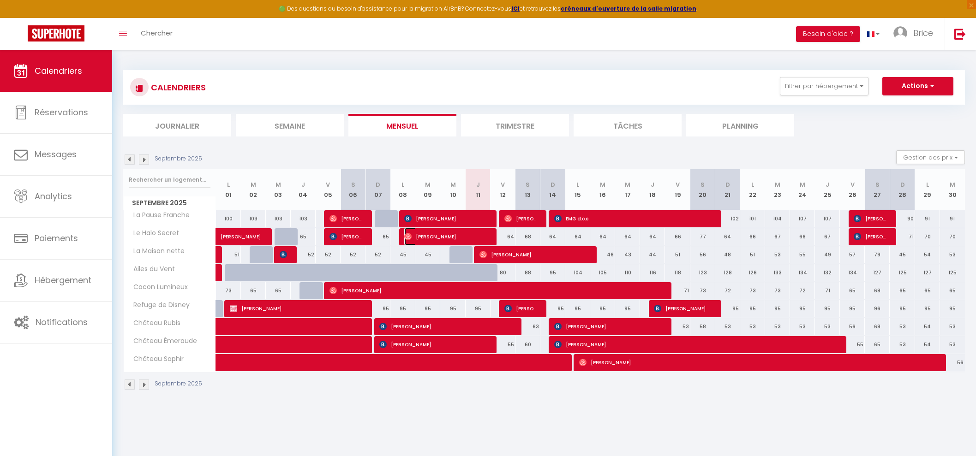
click at [466, 230] on span "[PERSON_NAME]" at bounding box center [445, 237] width 83 height 18
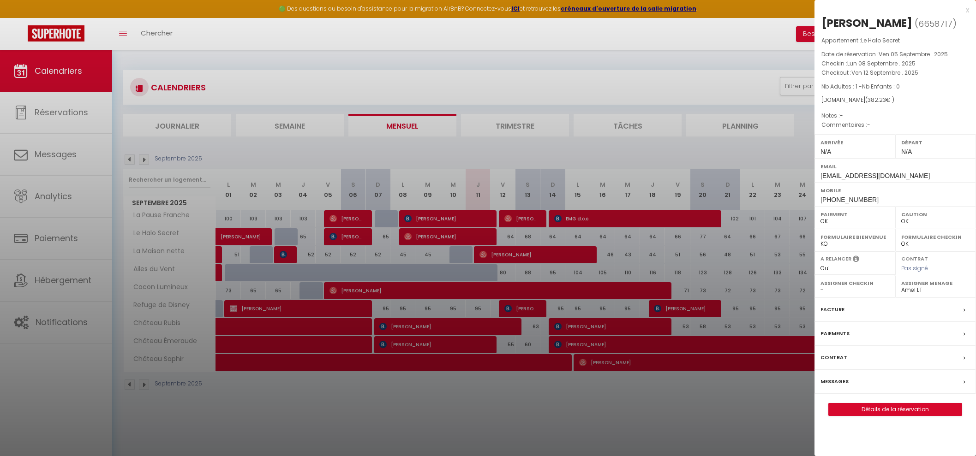
click at [507, 58] on div at bounding box center [488, 228] width 976 height 456
